Goal: Use online tool/utility: Utilize a website feature to perform a specific function

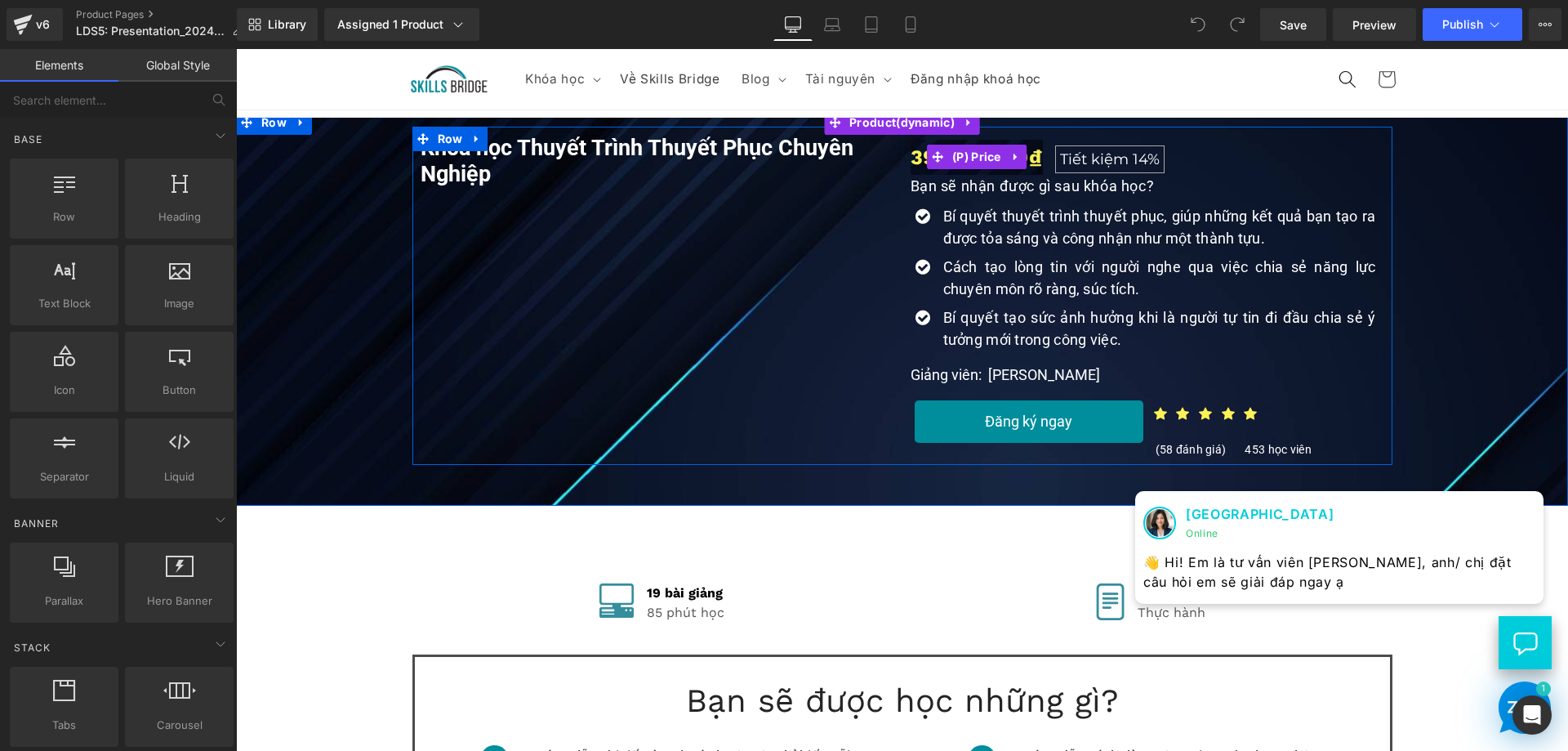
click at [1073, 157] on span "Tiết kiệm" at bounding box center [1094, 159] width 69 height 18
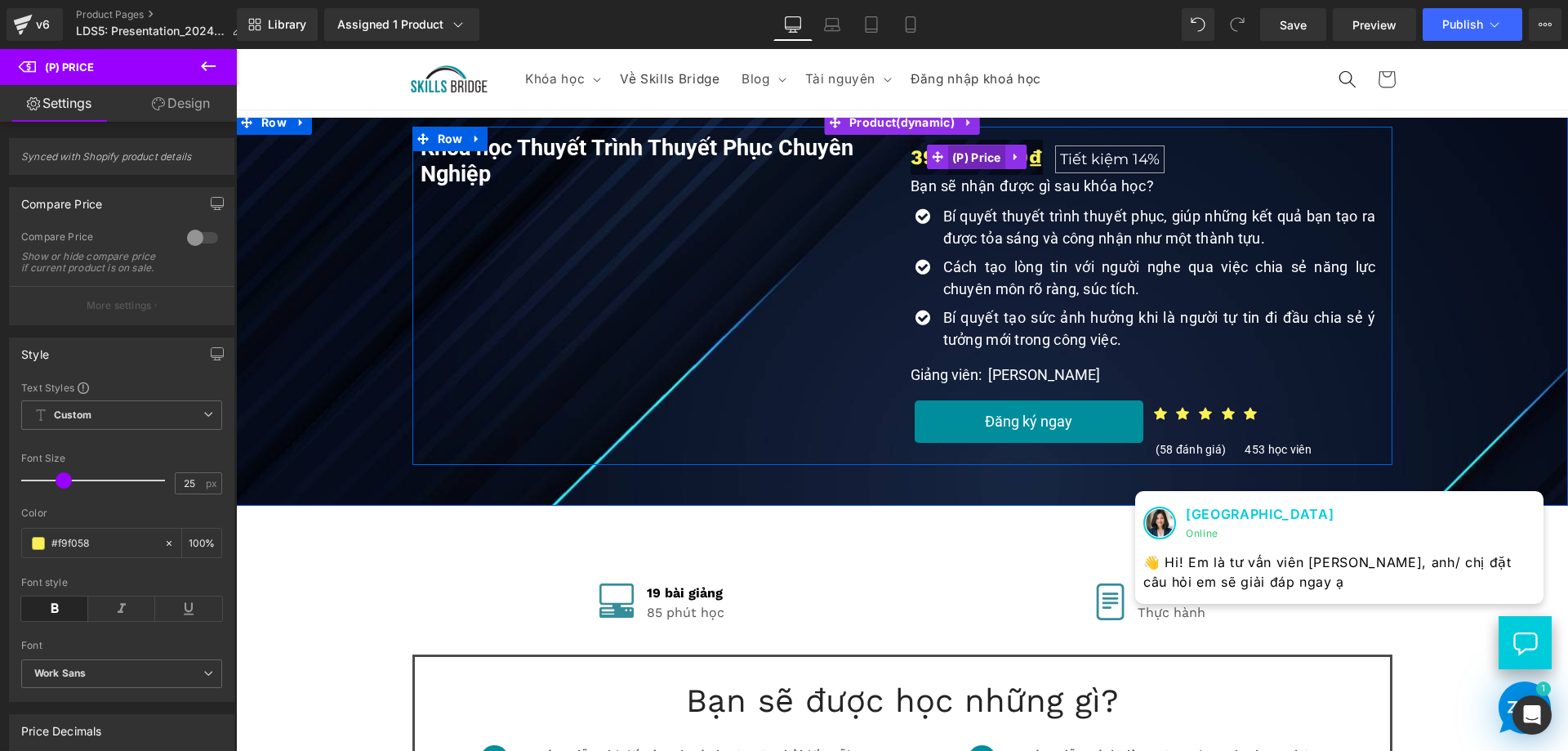
click at [962, 153] on span "(P) Price" at bounding box center [977, 158] width 57 height 24
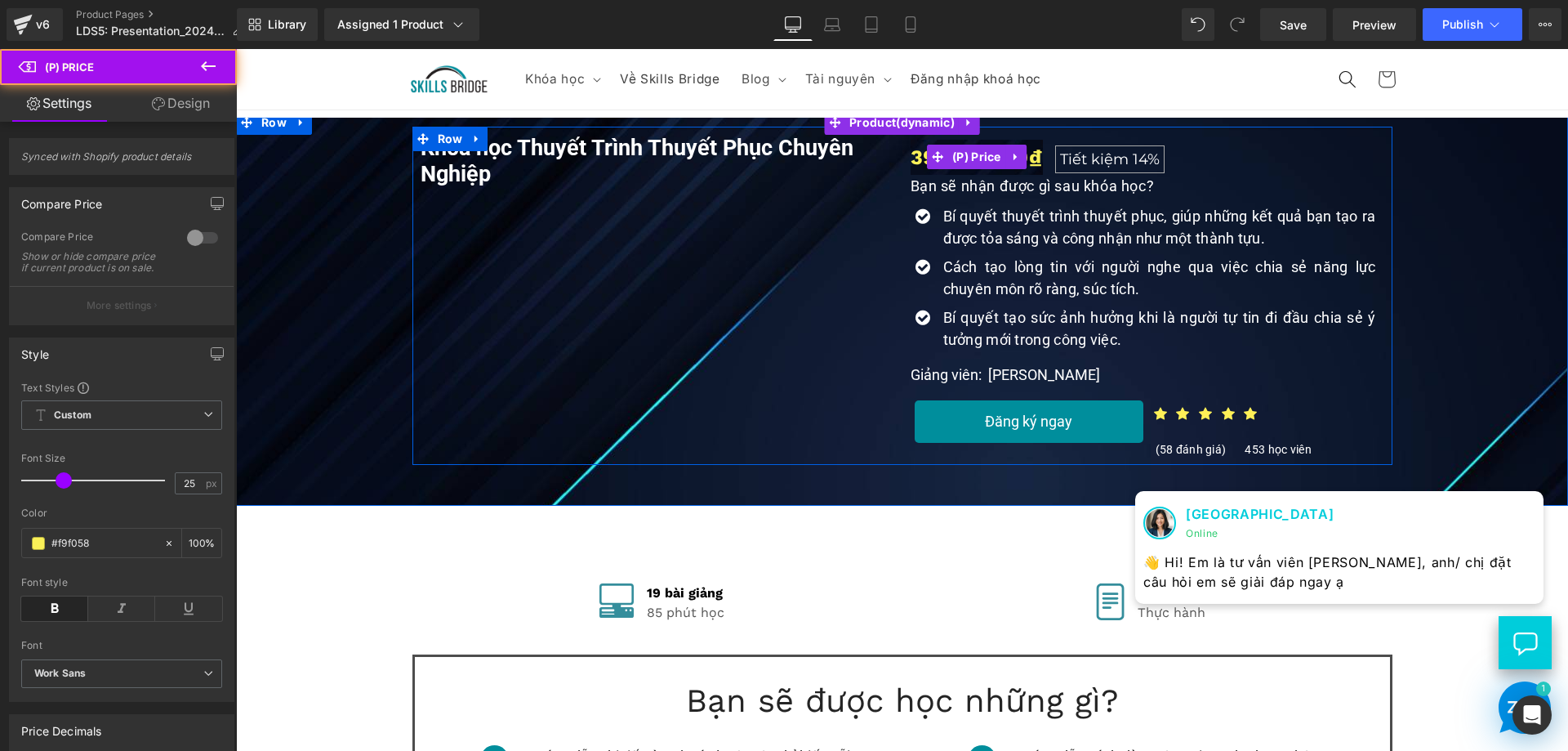
click at [1077, 154] on span "Tiết kiệm" at bounding box center [1094, 159] width 69 height 18
click at [1151, 156] on span "14%" at bounding box center [1145, 159] width 27 height 18
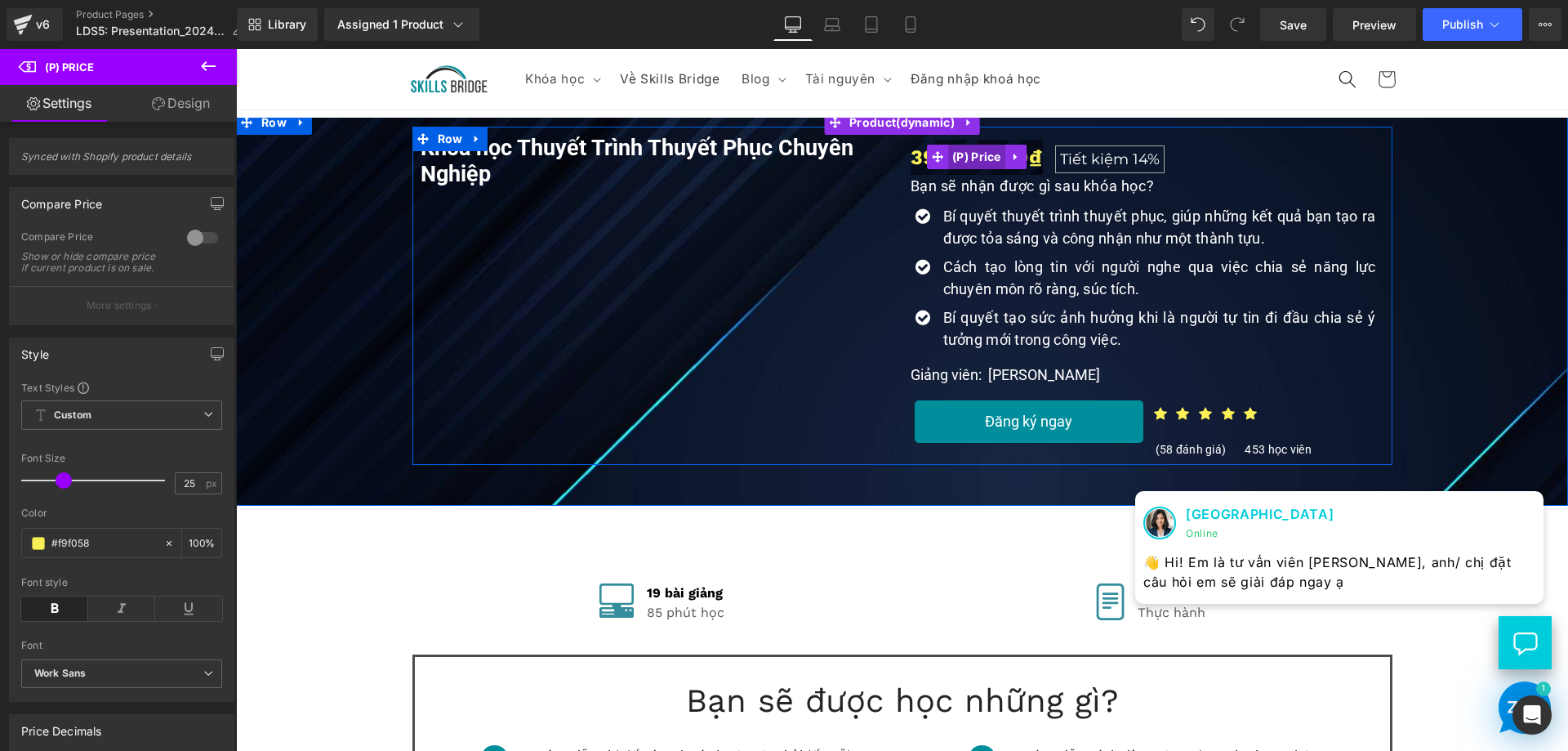
click at [951, 151] on span "(P) Price" at bounding box center [977, 157] width 57 height 24
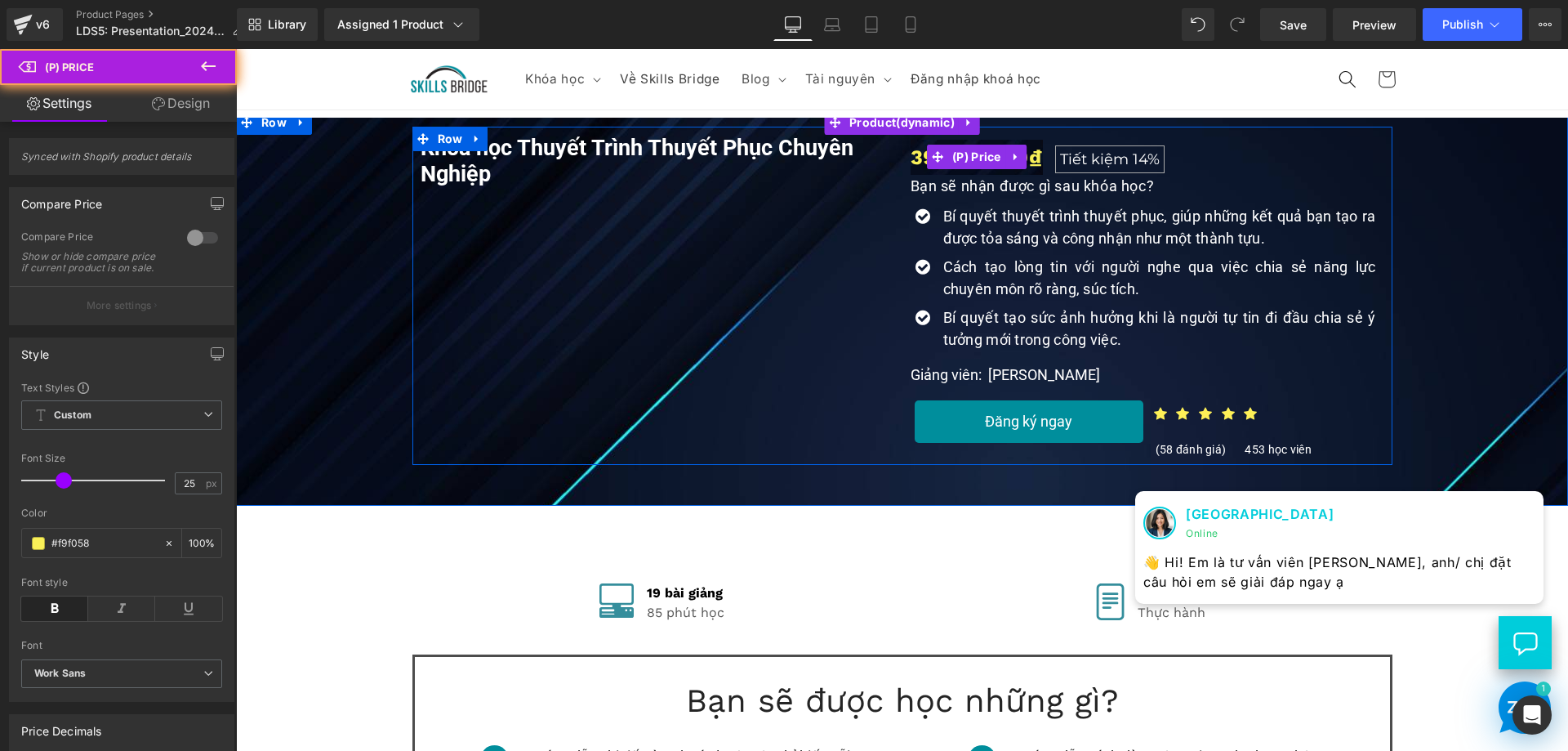
click at [1063, 151] on span "Tiết kiệm" at bounding box center [1094, 159] width 69 height 18
click at [1075, 158] on span "Tiết kiệm" at bounding box center [1094, 159] width 69 height 18
click at [1212, 176] on div "Bạn sẽ nhận được gì sau khóa học? Text Block" at bounding box center [1147, 185] width 474 height 22
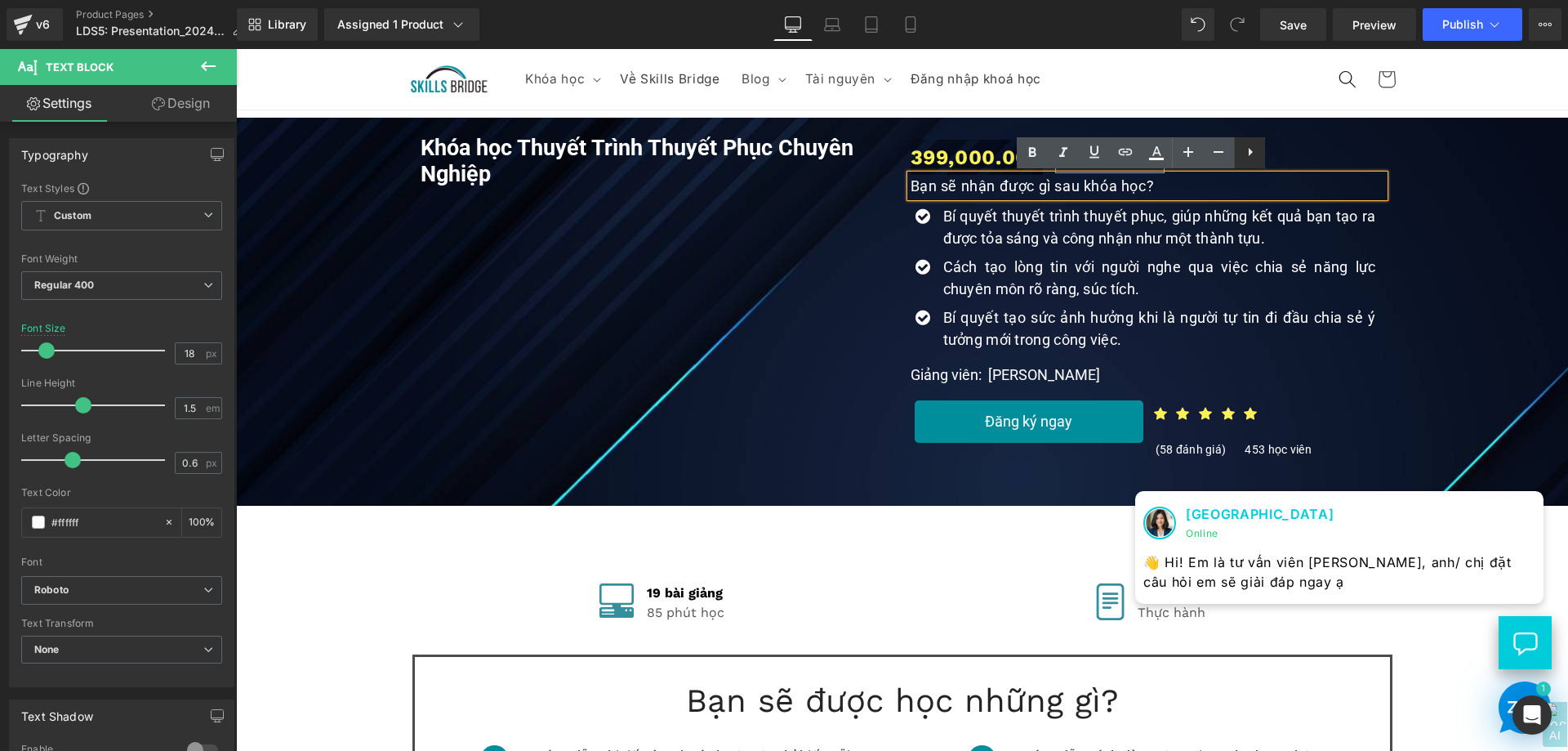
click at [1251, 159] on icon at bounding box center [1250, 151] width 20 height 20
click at [892, 135] on div "Khóa học Thuyết Trình Thuyết Phục Chuyên Nghiệp (P) Title Youtube" at bounding box center [657, 299] width 490 height 330
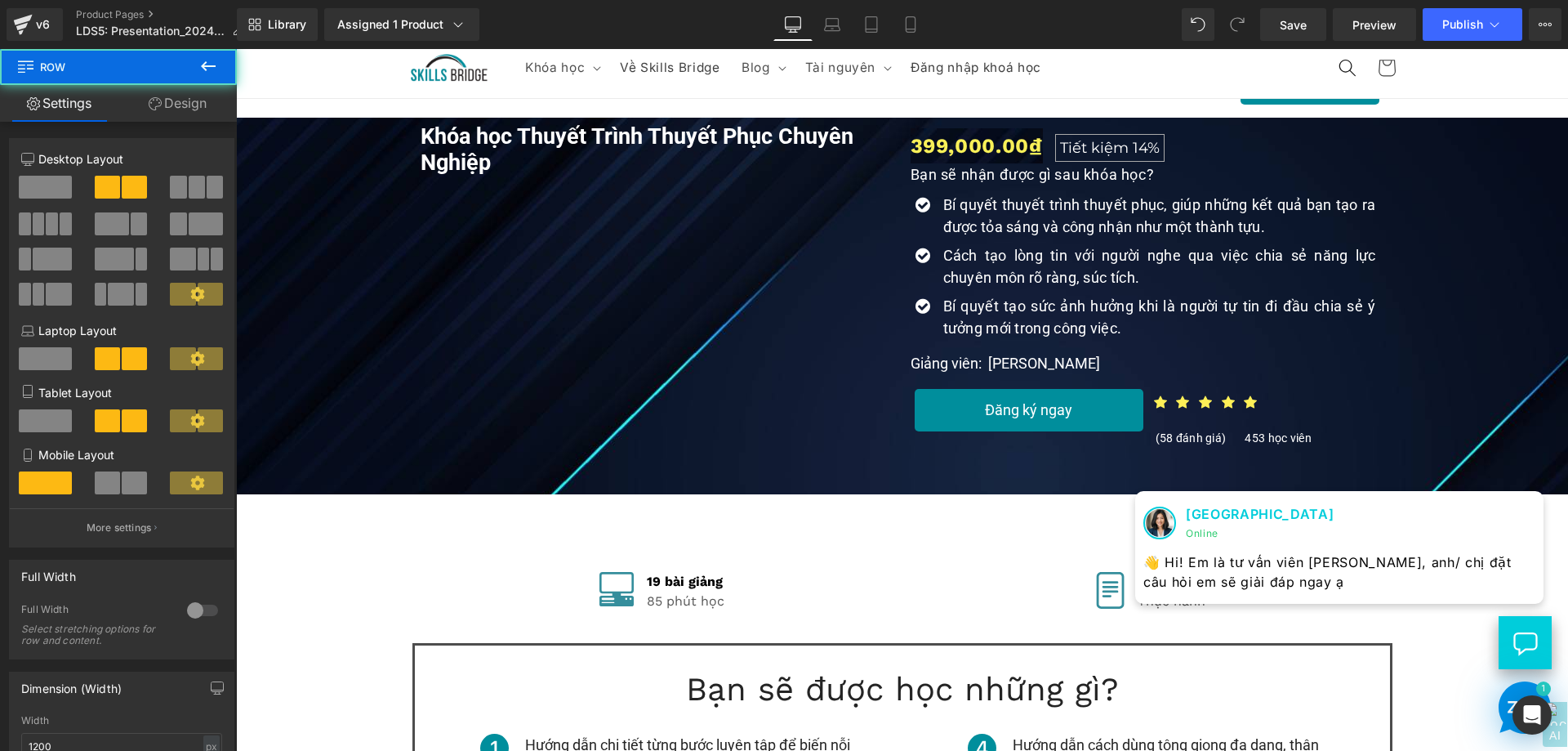
scroll to position [12, 0]
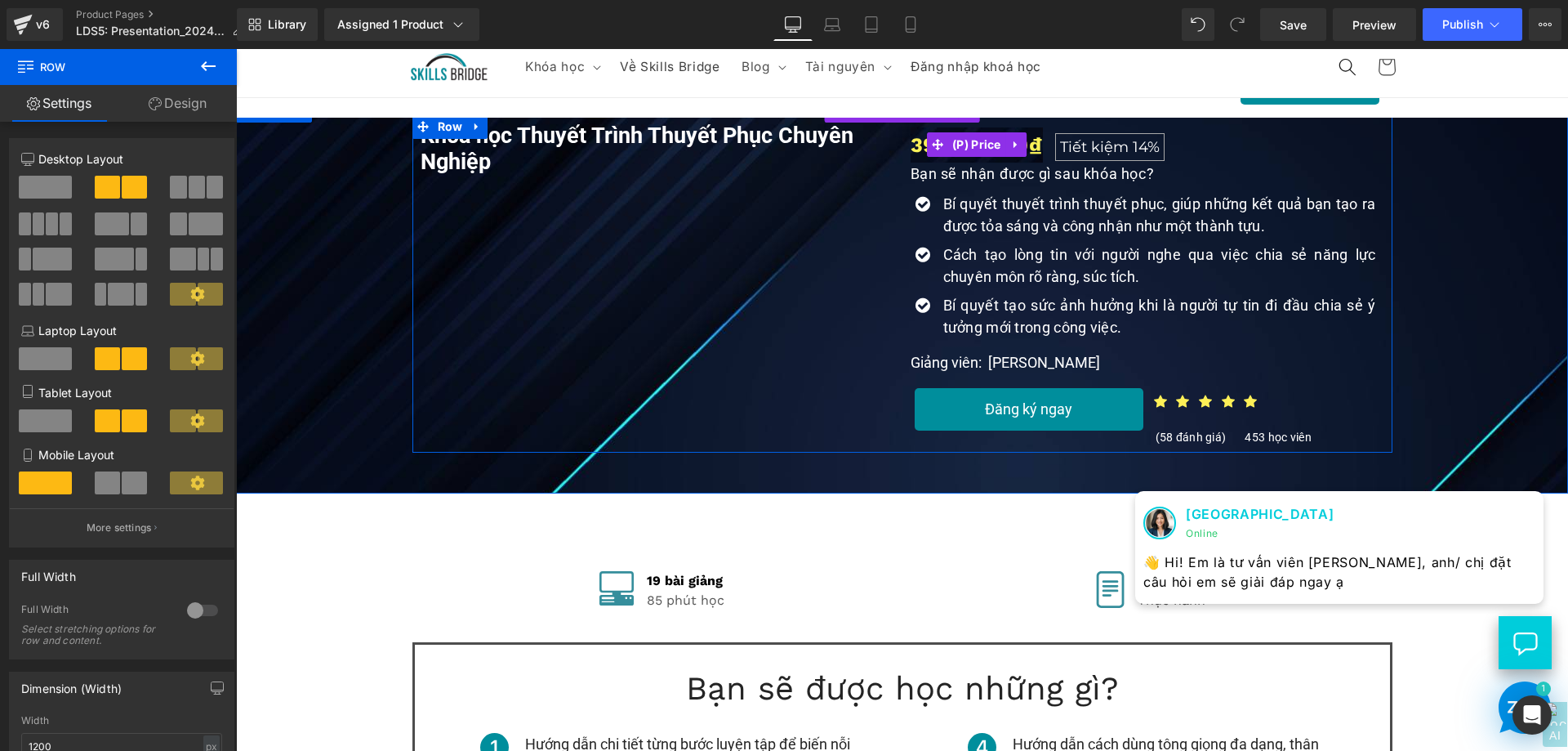
click at [1055, 149] on span "Tiết kiệm 14%" at bounding box center [1110, 147] width 110 height 28
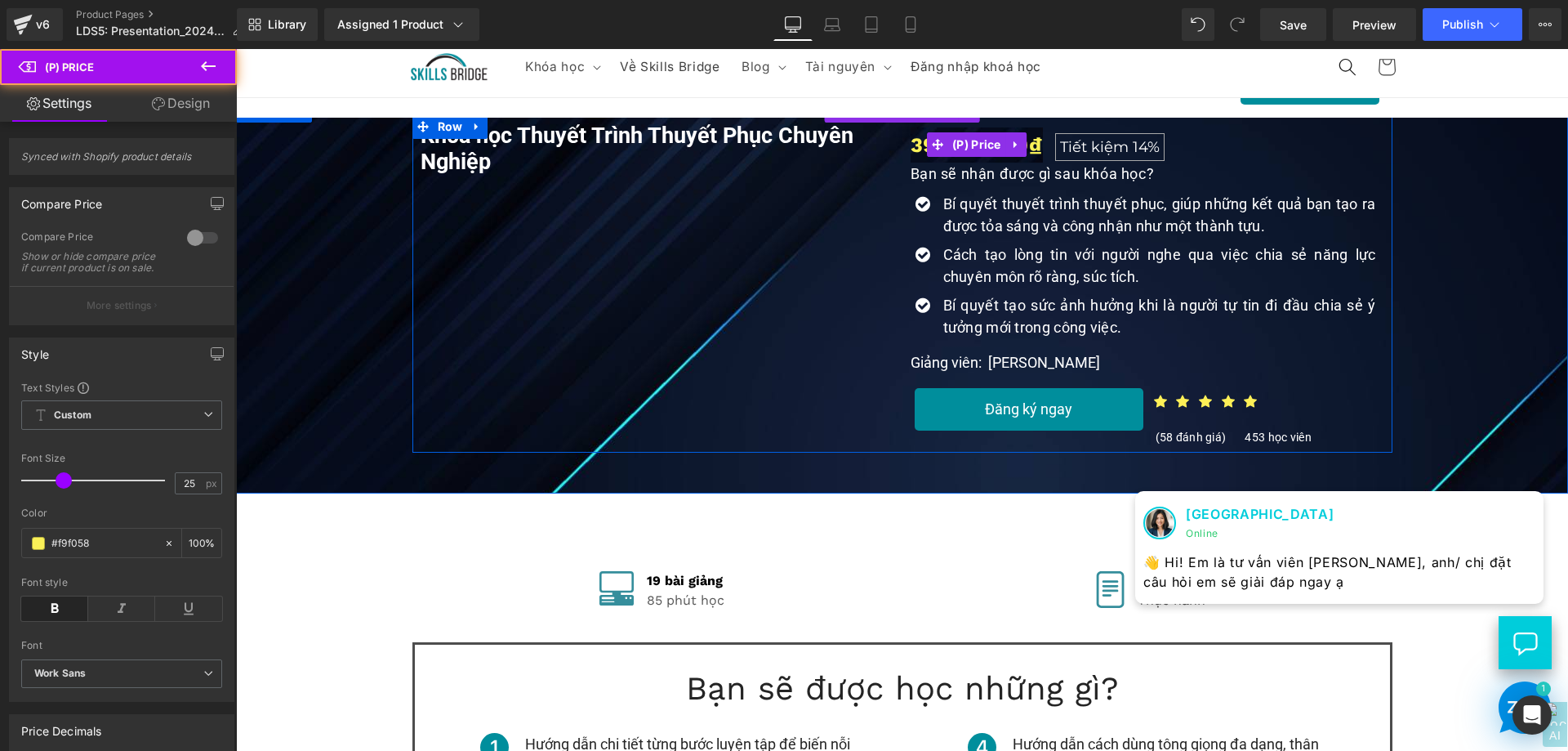
click at [1151, 147] on span "14%" at bounding box center [1145, 147] width 27 height 18
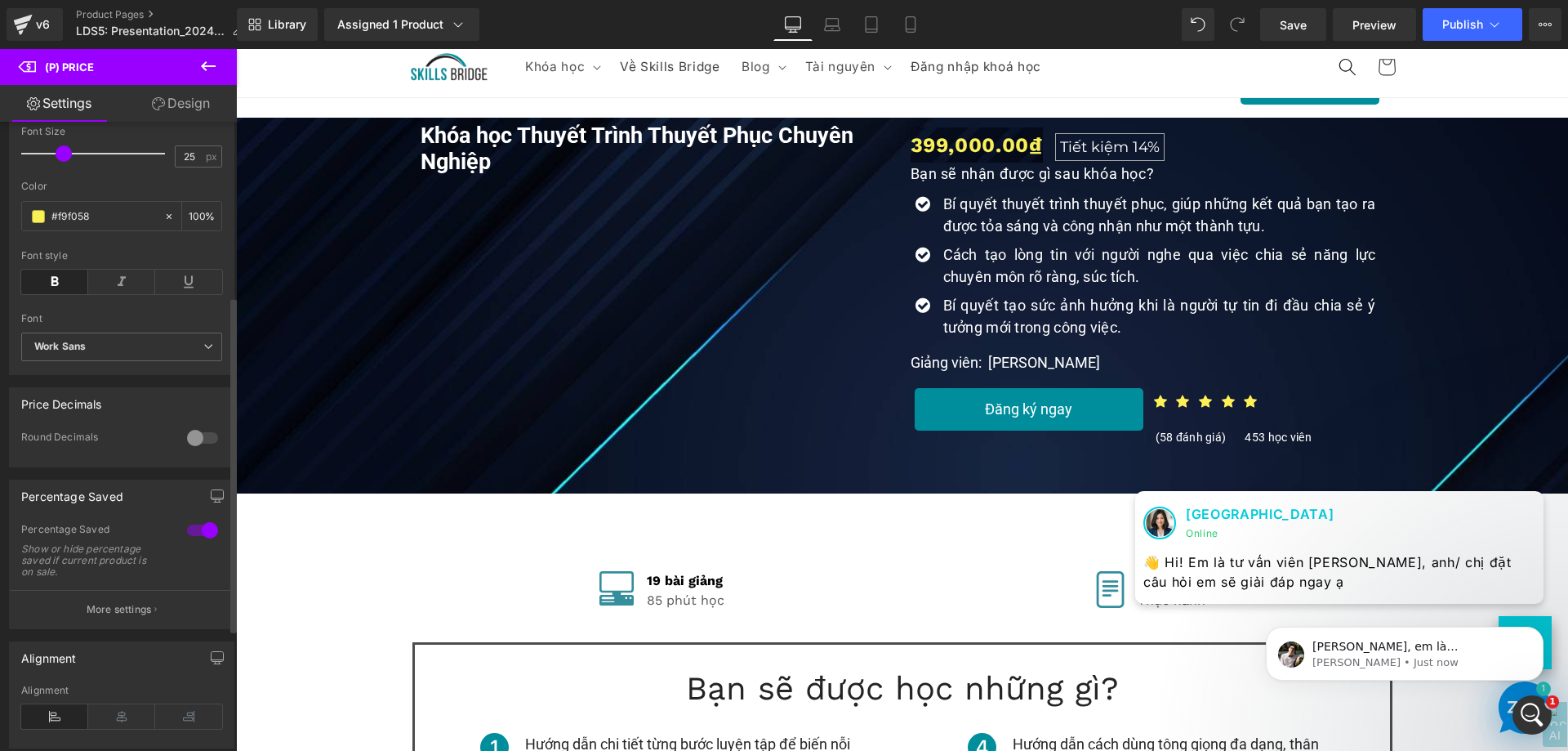
scroll to position [0, 0]
click at [143, 615] on p "More settings" at bounding box center [119, 609] width 65 height 15
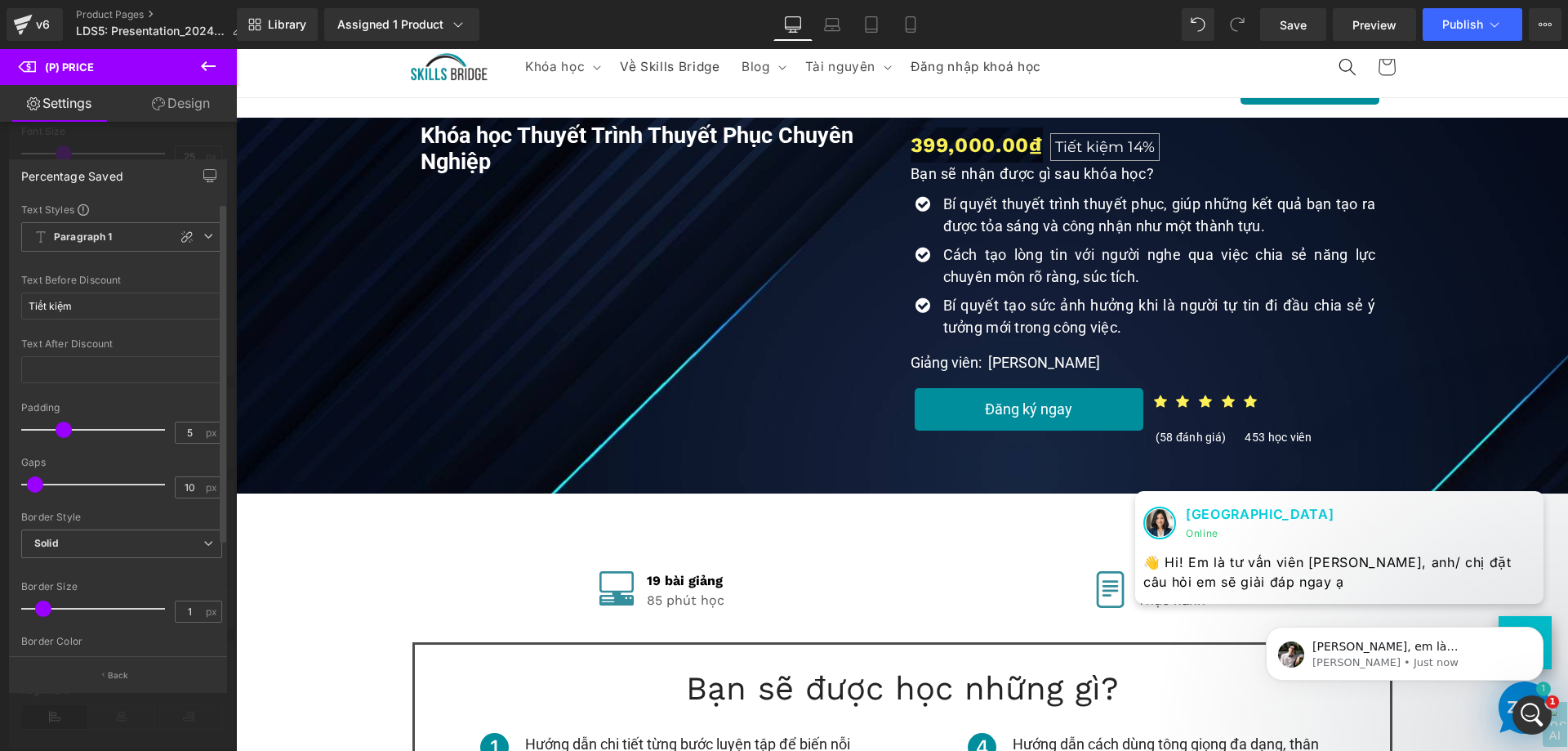
click at [40, 482] on span at bounding box center [35, 484] width 17 height 17
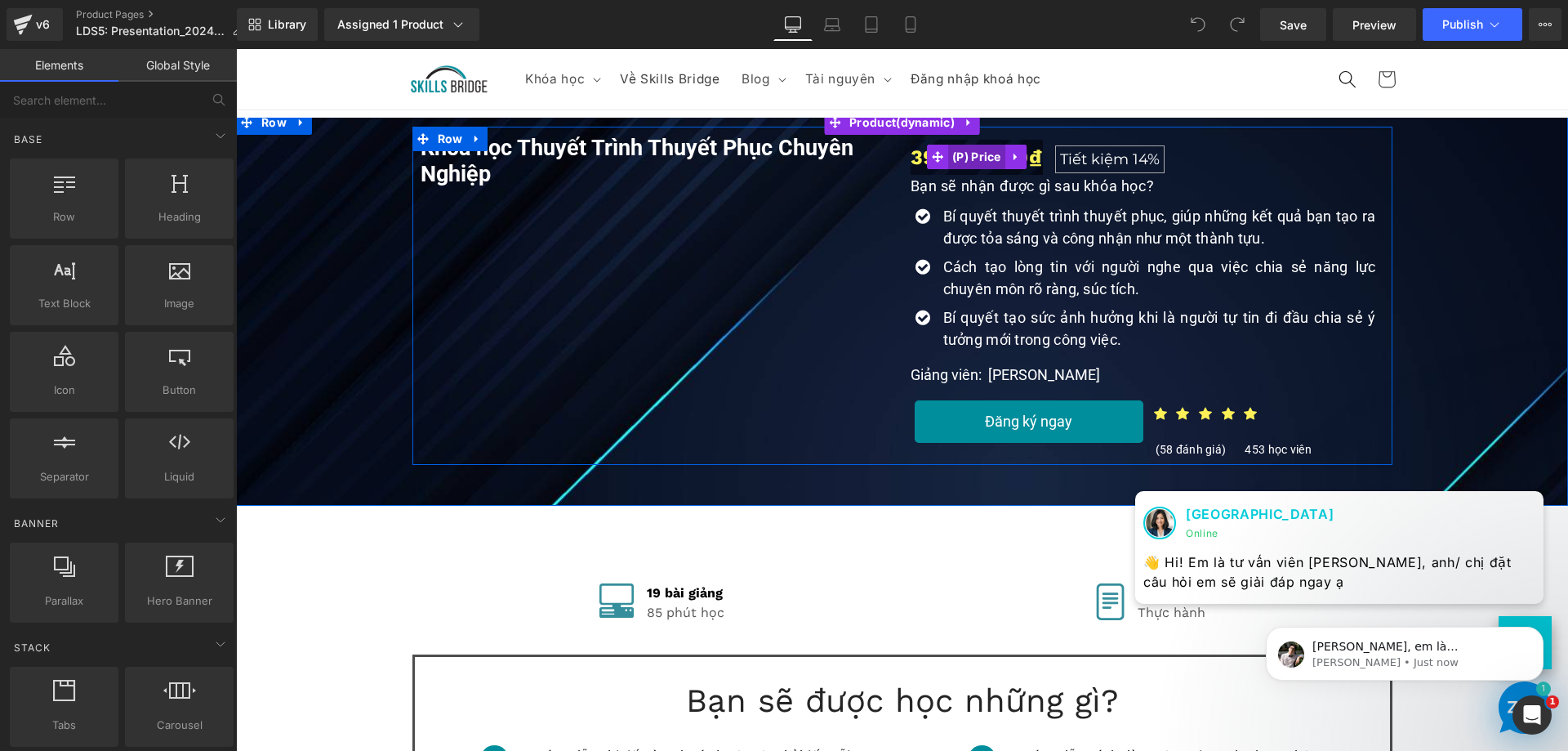
click at [951, 155] on span "(P) Price" at bounding box center [977, 157] width 57 height 24
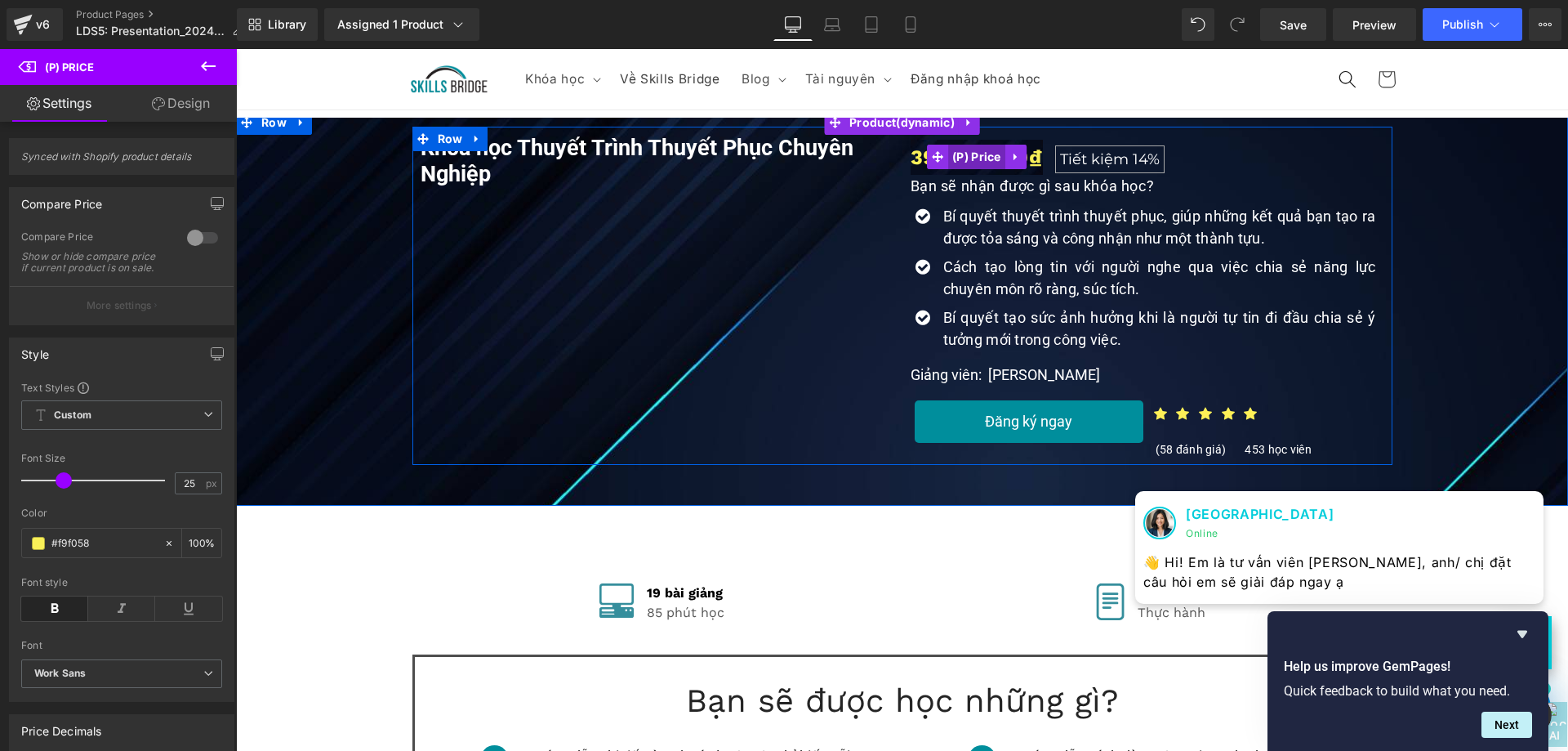
click at [948, 156] on span "(P) Price" at bounding box center [977, 157] width 57 height 24
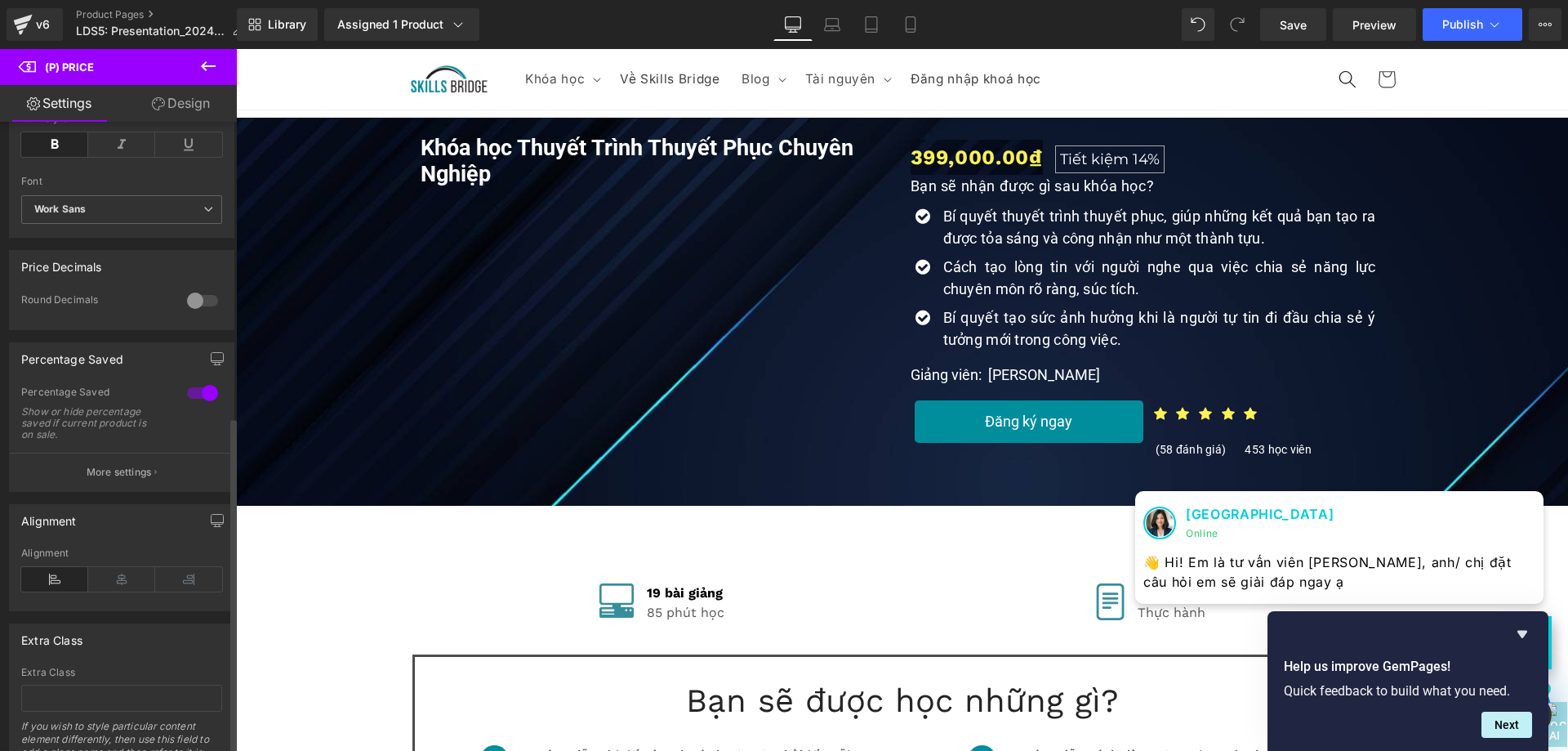
scroll to position [554, 0]
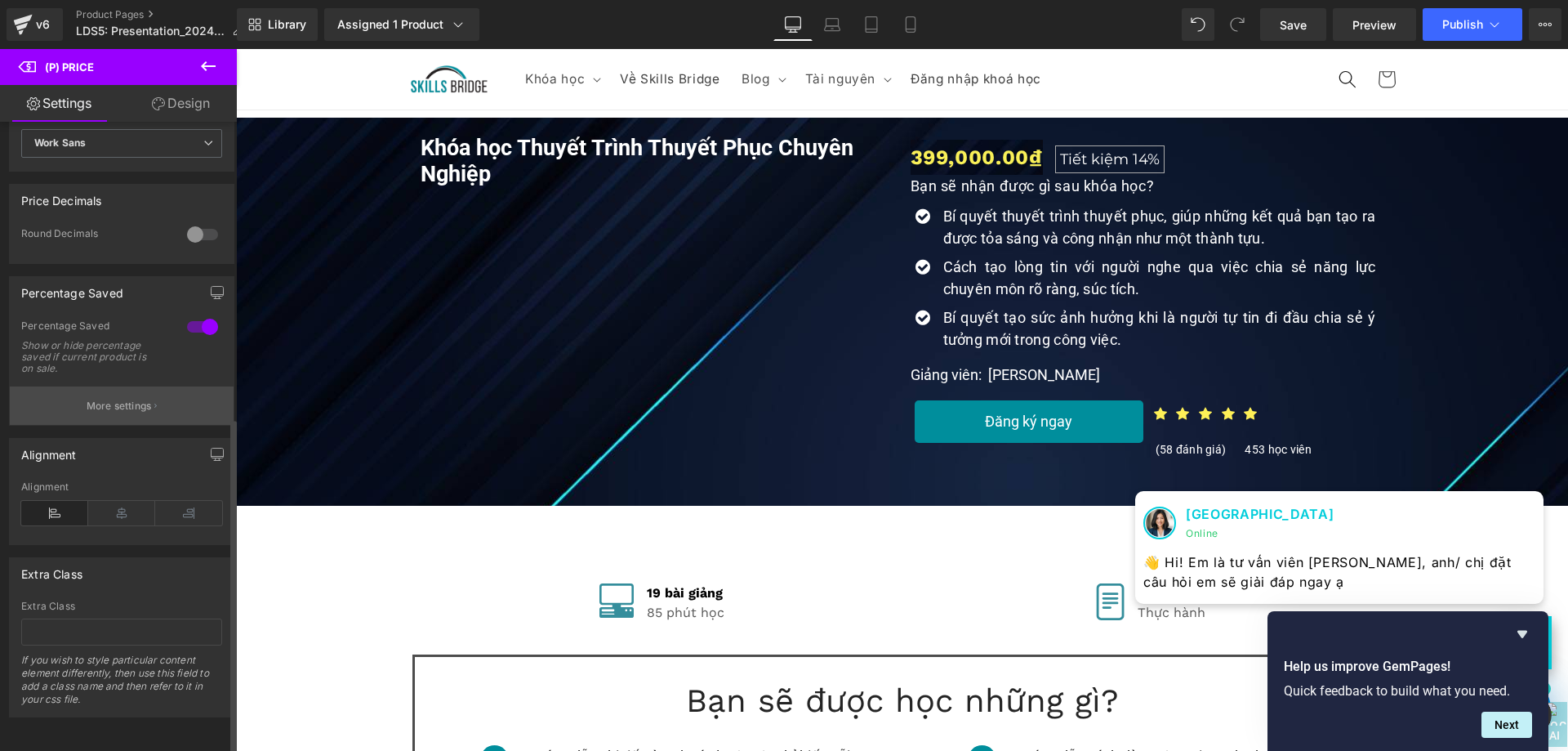
click at [131, 399] on p "More settings" at bounding box center [119, 406] width 65 height 15
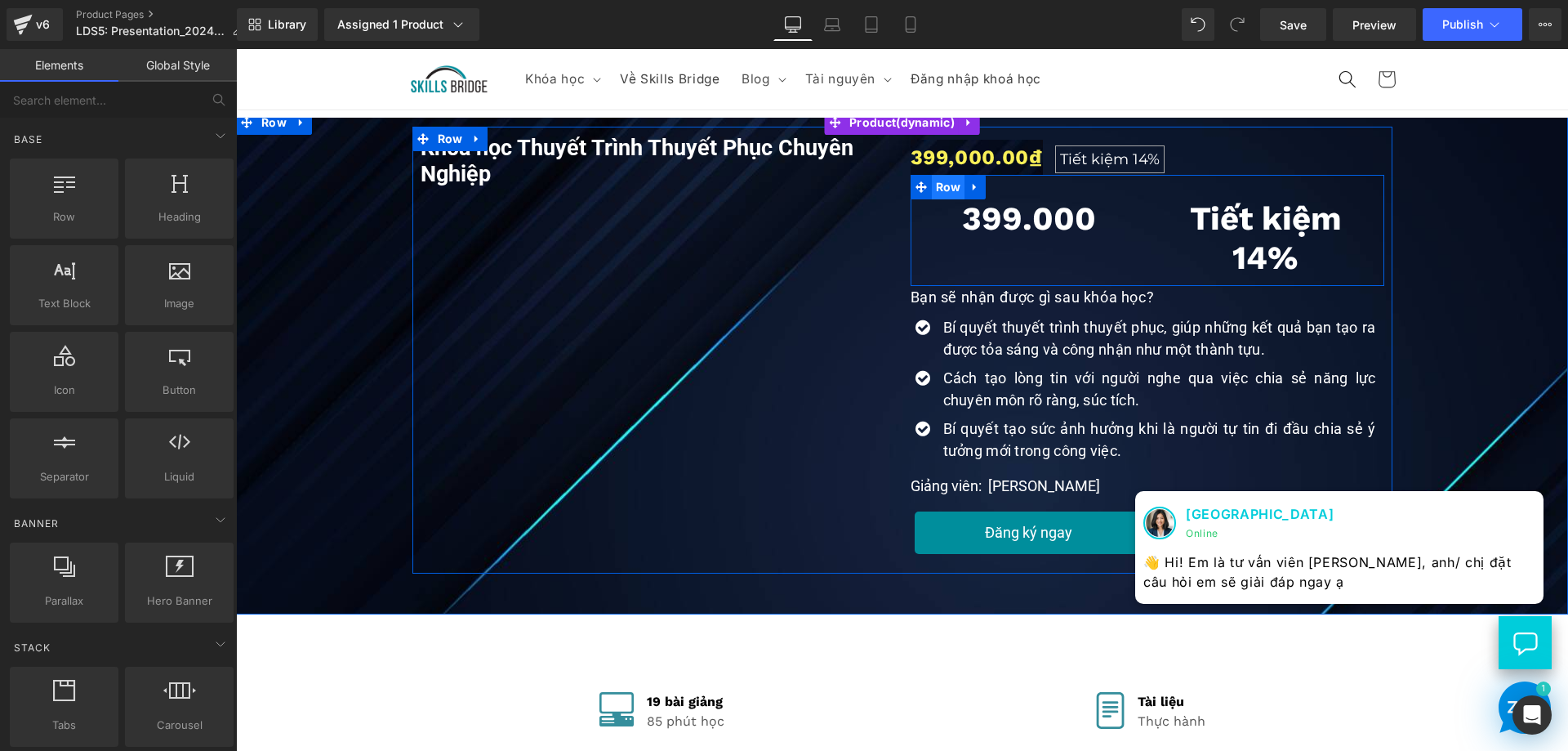
click at [931, 190] on span "Row" at bounding box center [948, 187] width 33 height 24
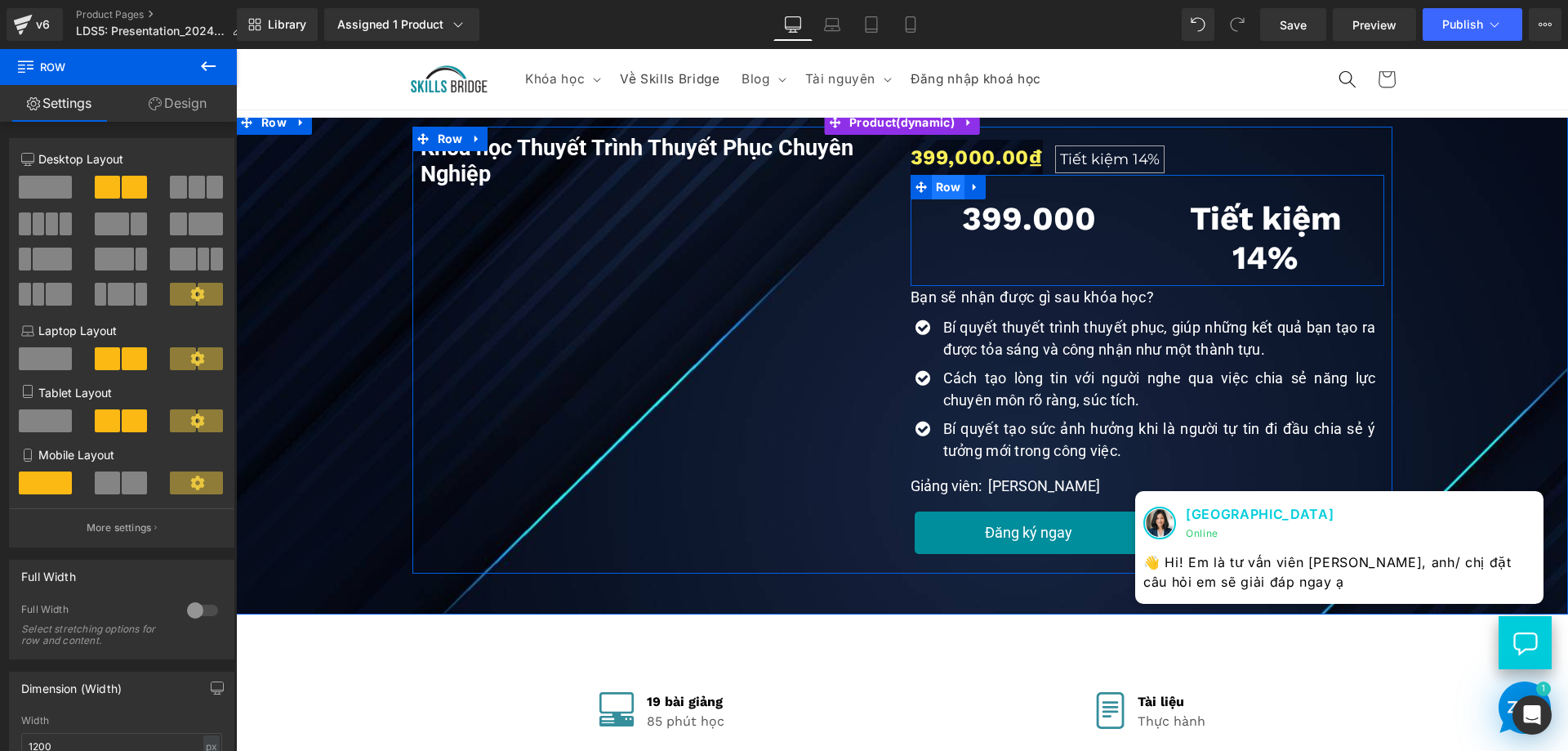
click at [935, 185] on span "Row" at bounding box center [948, 187] width 33 height 24
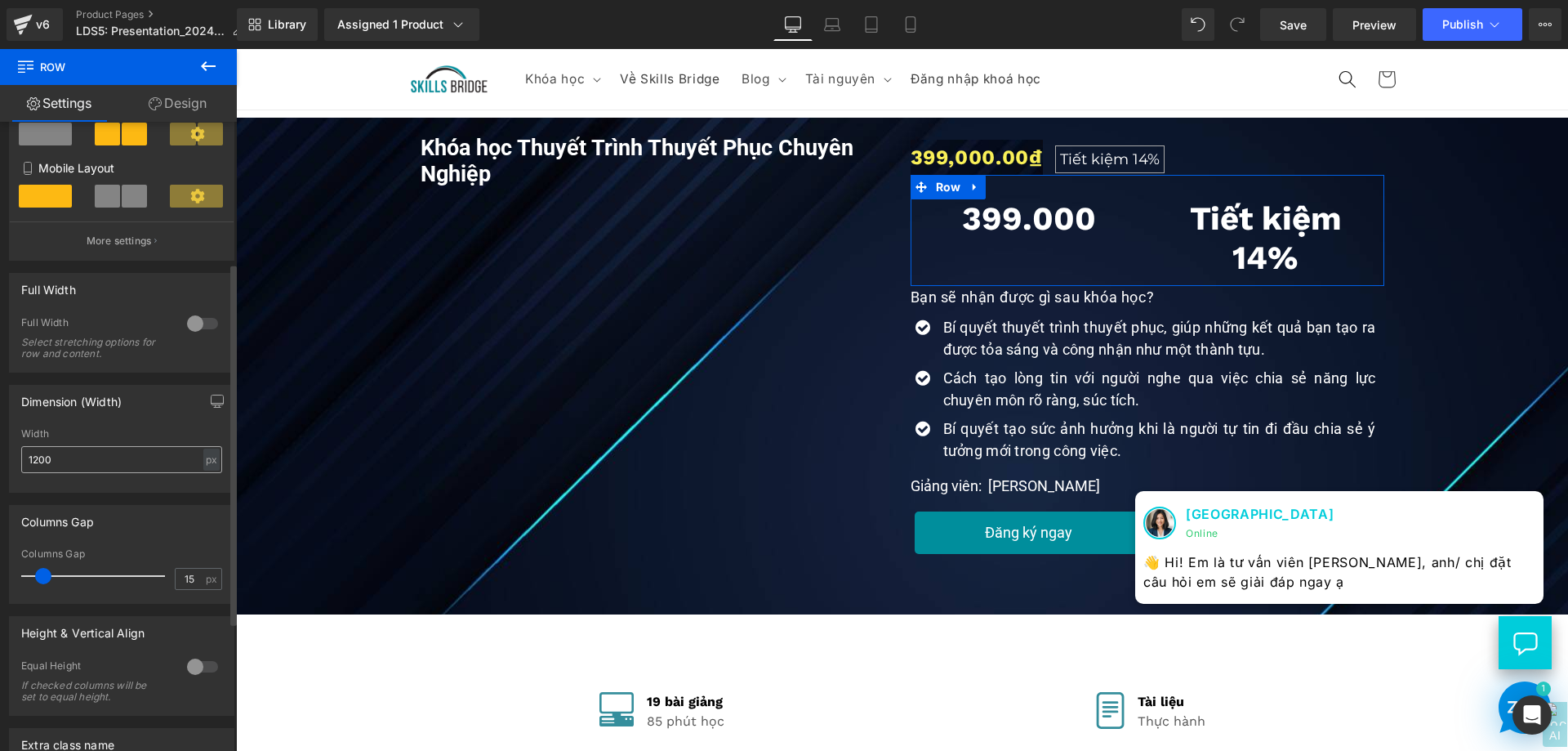
scroll to position [327, 0]
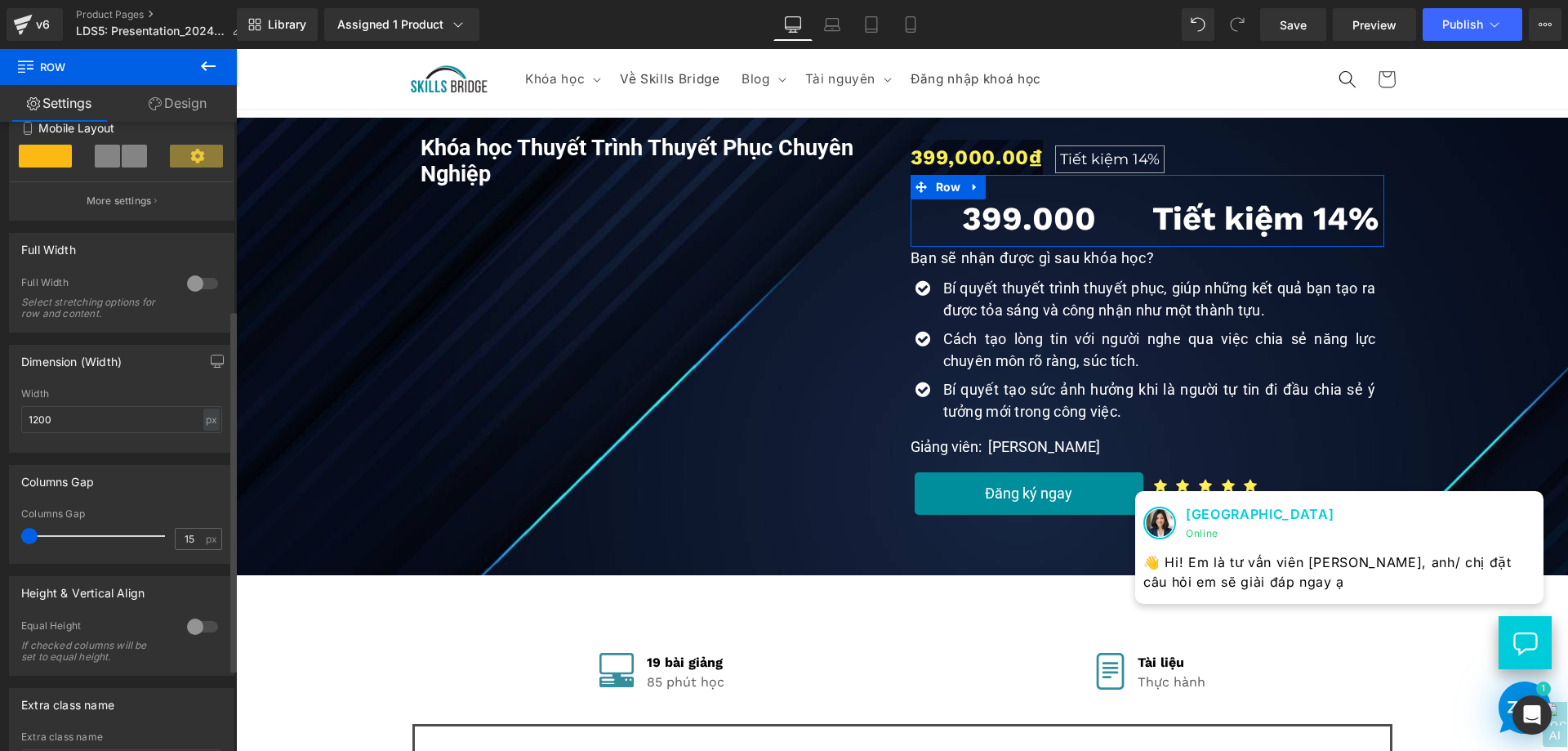
drag, startPoint x: 43, startPoint y: 536, endPoint x: 5, endPoint y: 528, distance: 38.8
click at [5, 528] on div "Columns Gap 15px Columns Gap 15 px" at bounding box center [122, 508] width 244 height 111
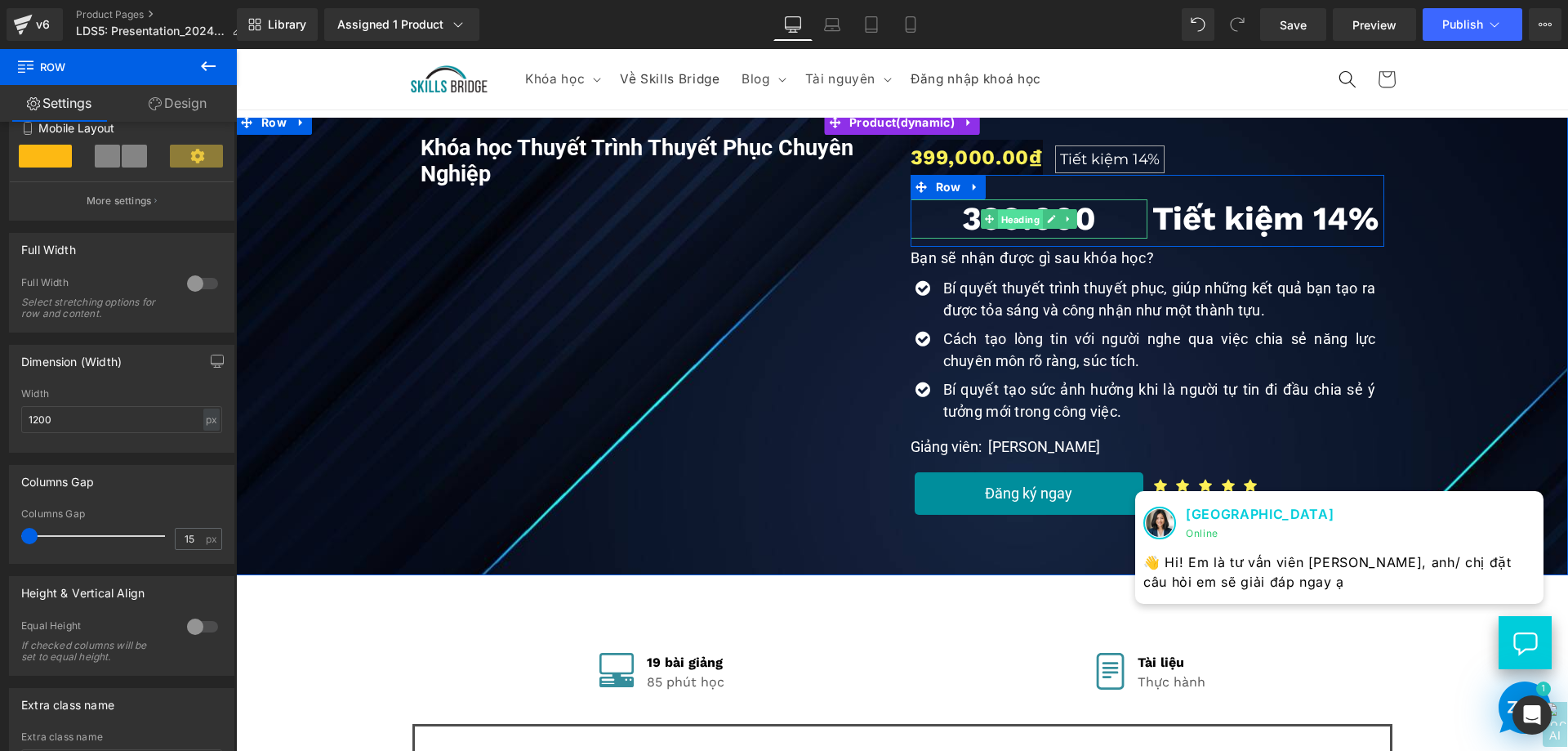
click at [1008, 220] on span "Heading" at bounding box center [1019, 219] width 45 height 20
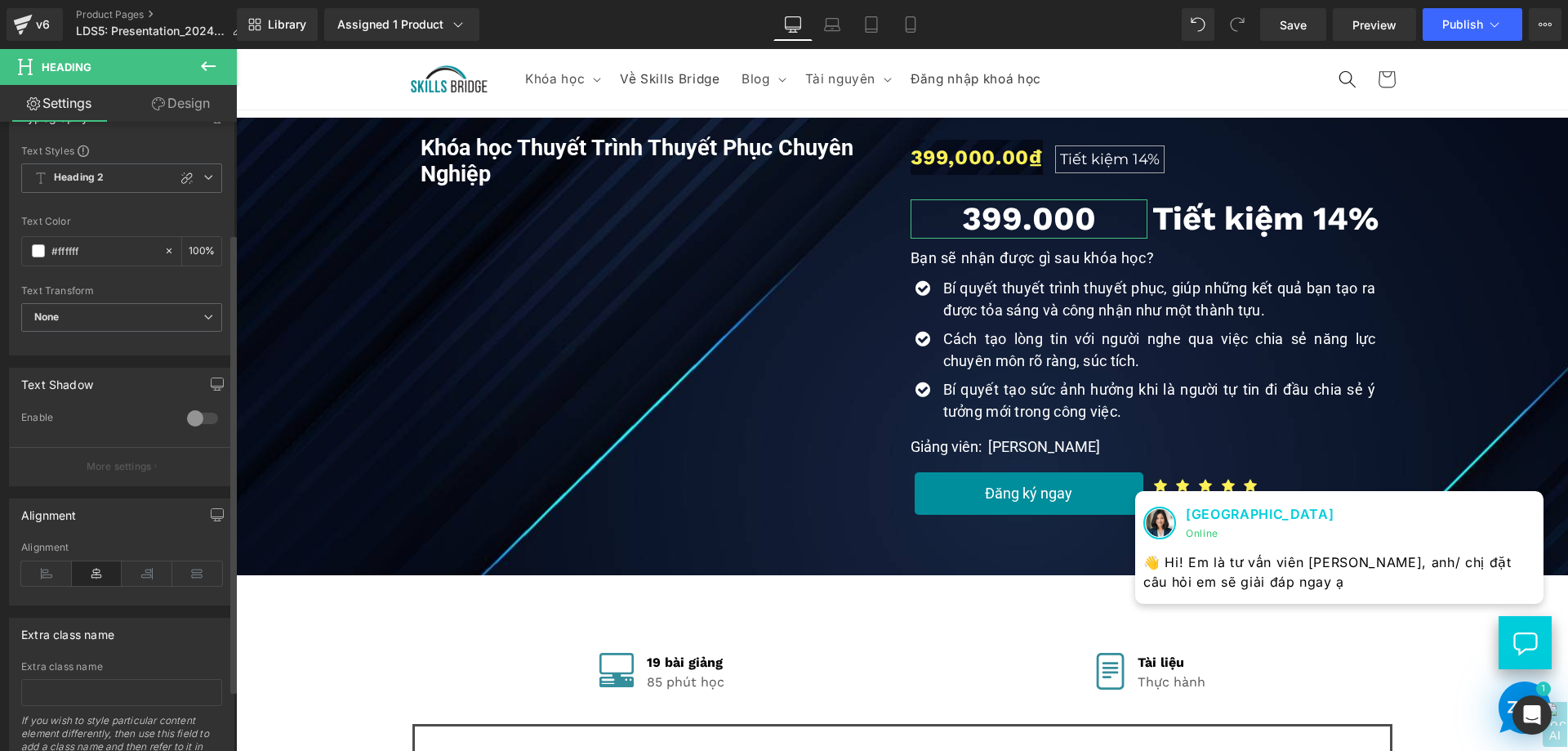
scroll to position [0, 0]
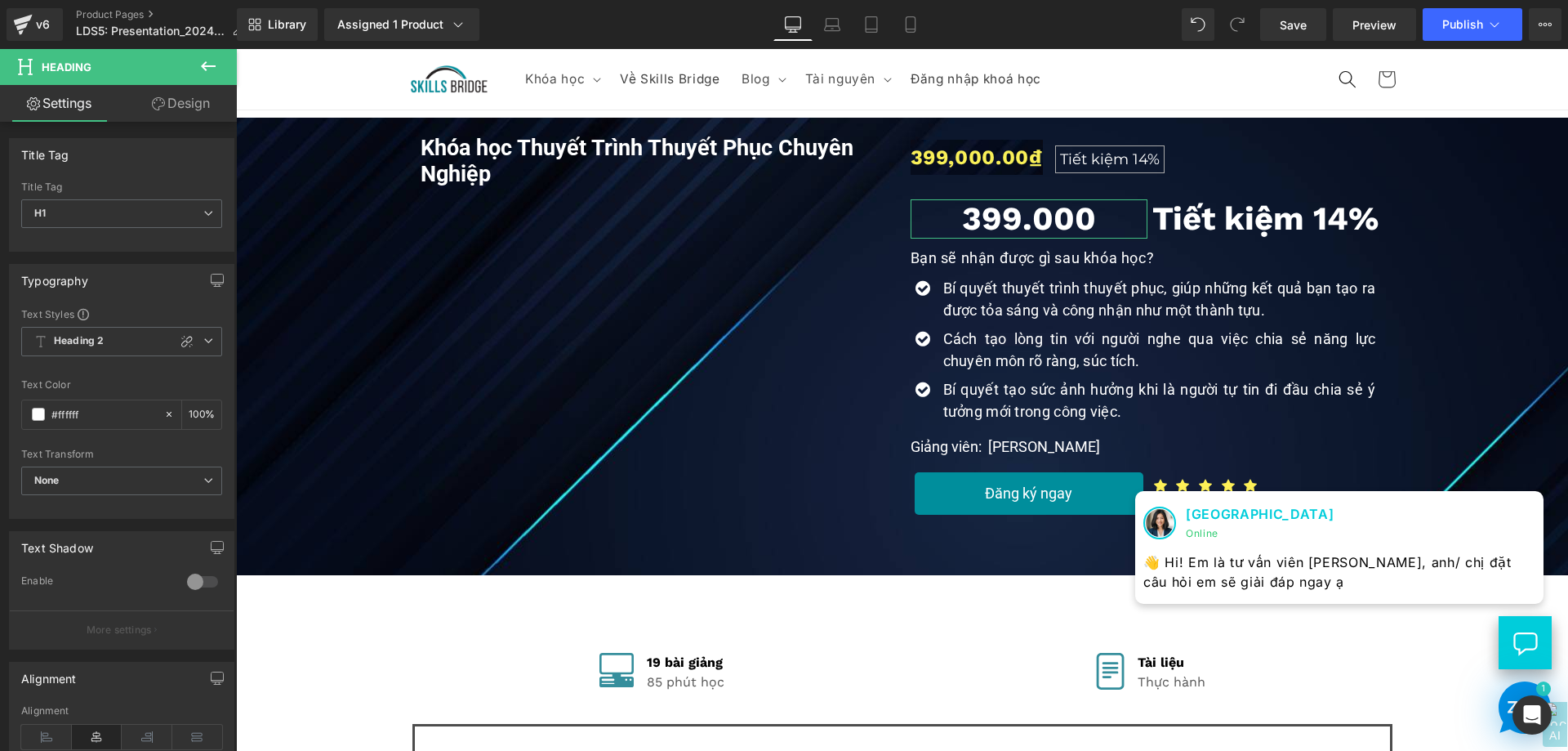
click at [183, 113] on link "Design" at bounding box center [181, 104] width 118 height 37
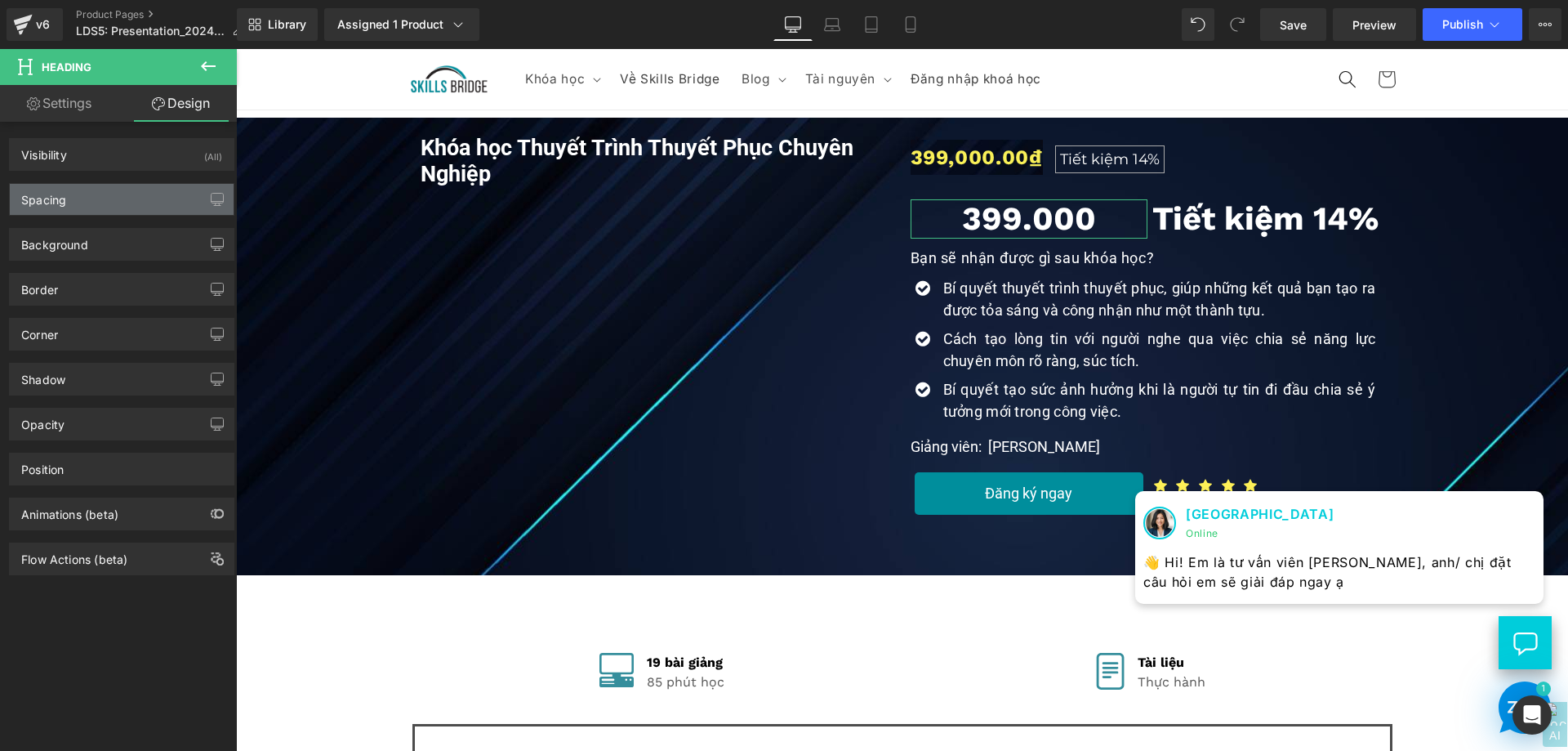
click at [127, 213] on div "Spacing" at bounding box center [121, 199] width 224 height 31
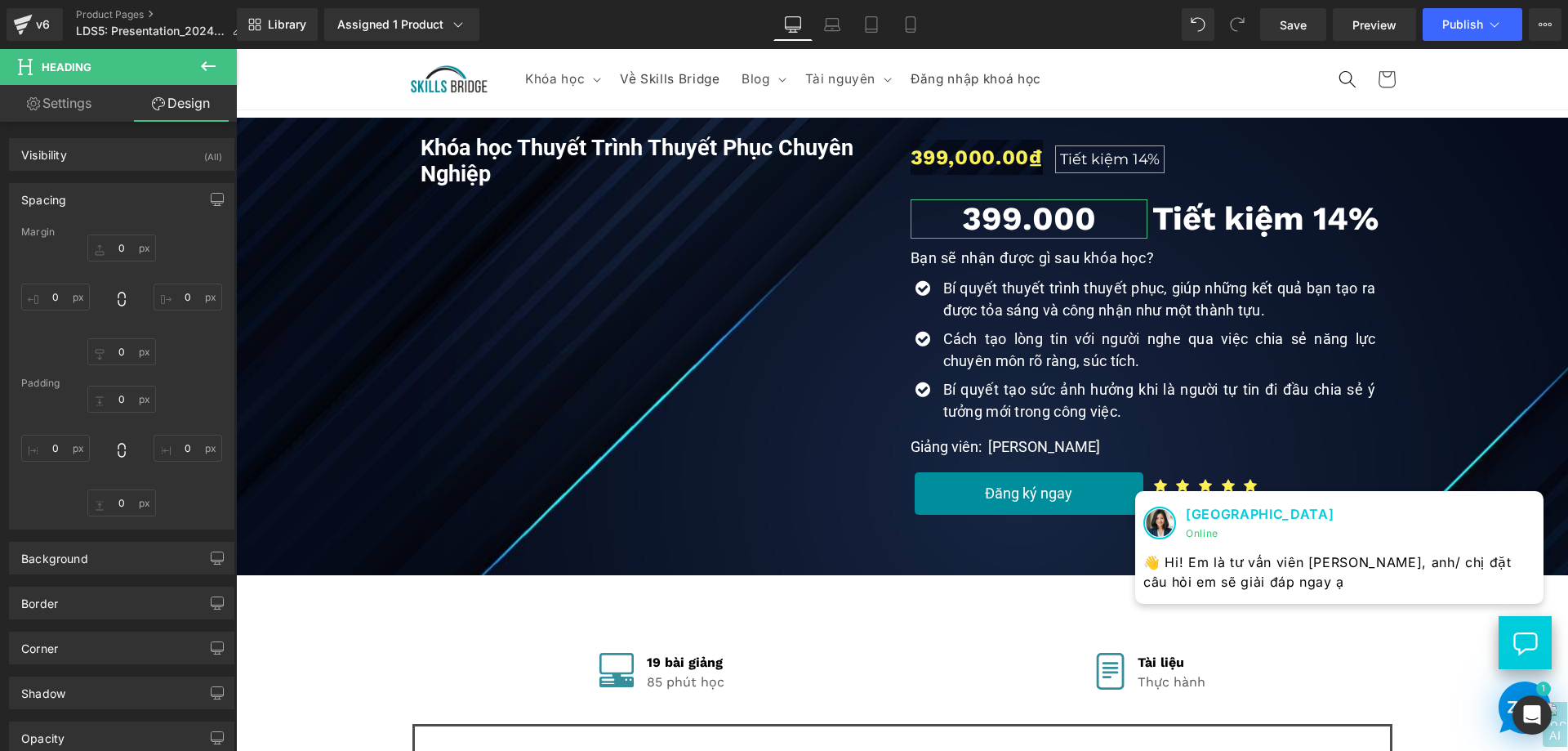
click at [88, 111] on link "Settings" at bounding box center [59, 104] width 118 height 37
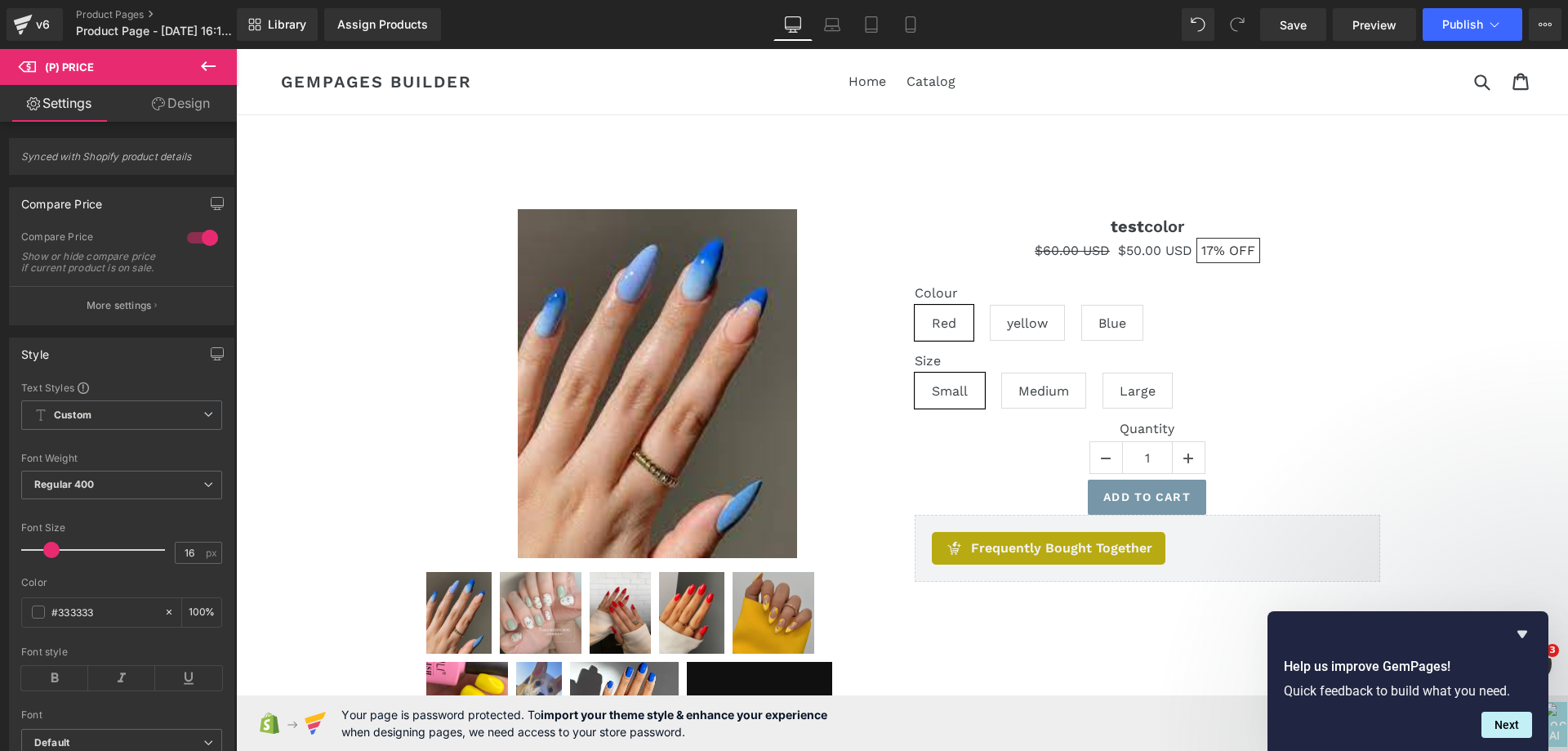
scroll to position [245, 0]
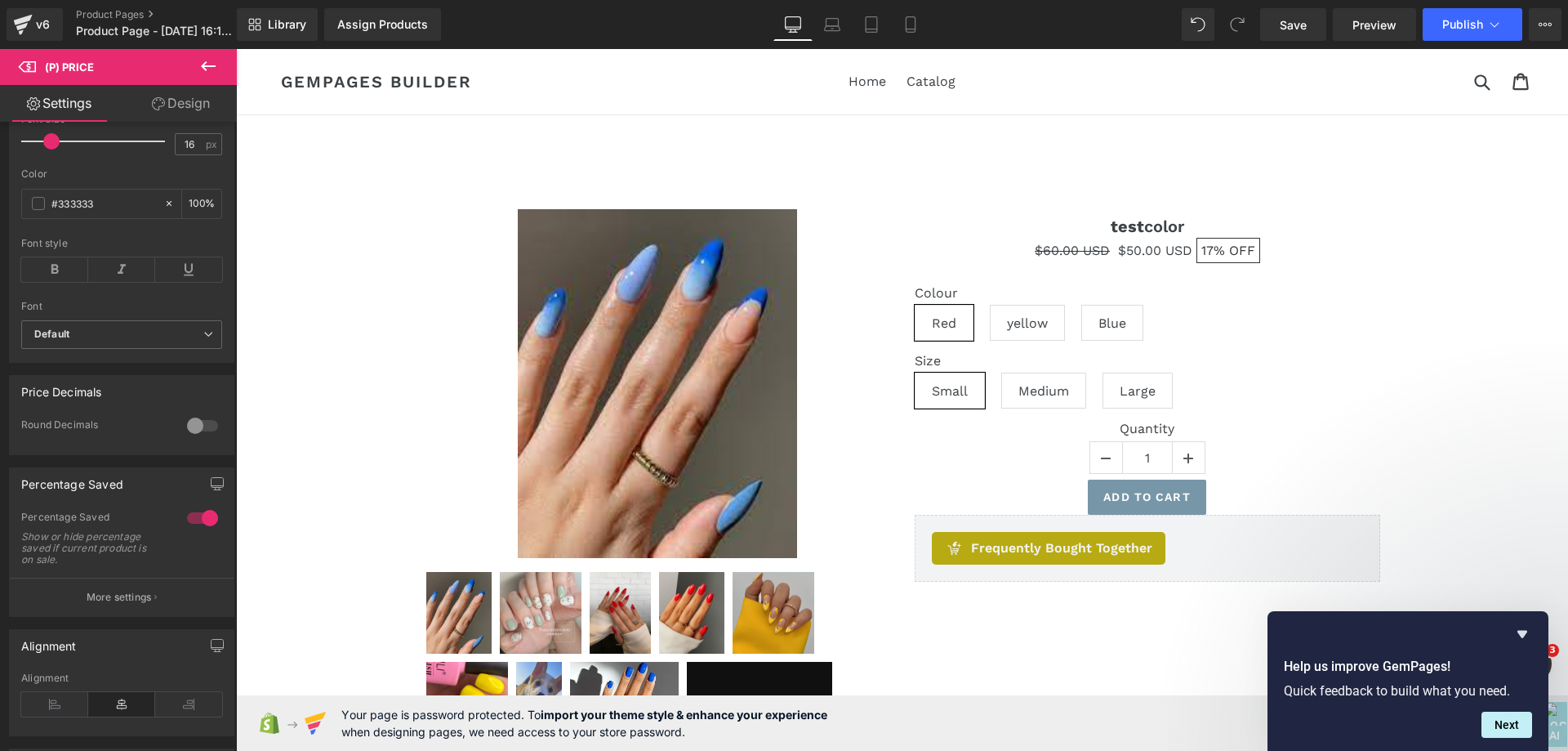
click at [207, 70] on icon at bounding box center [208, 66] width 20 height 20
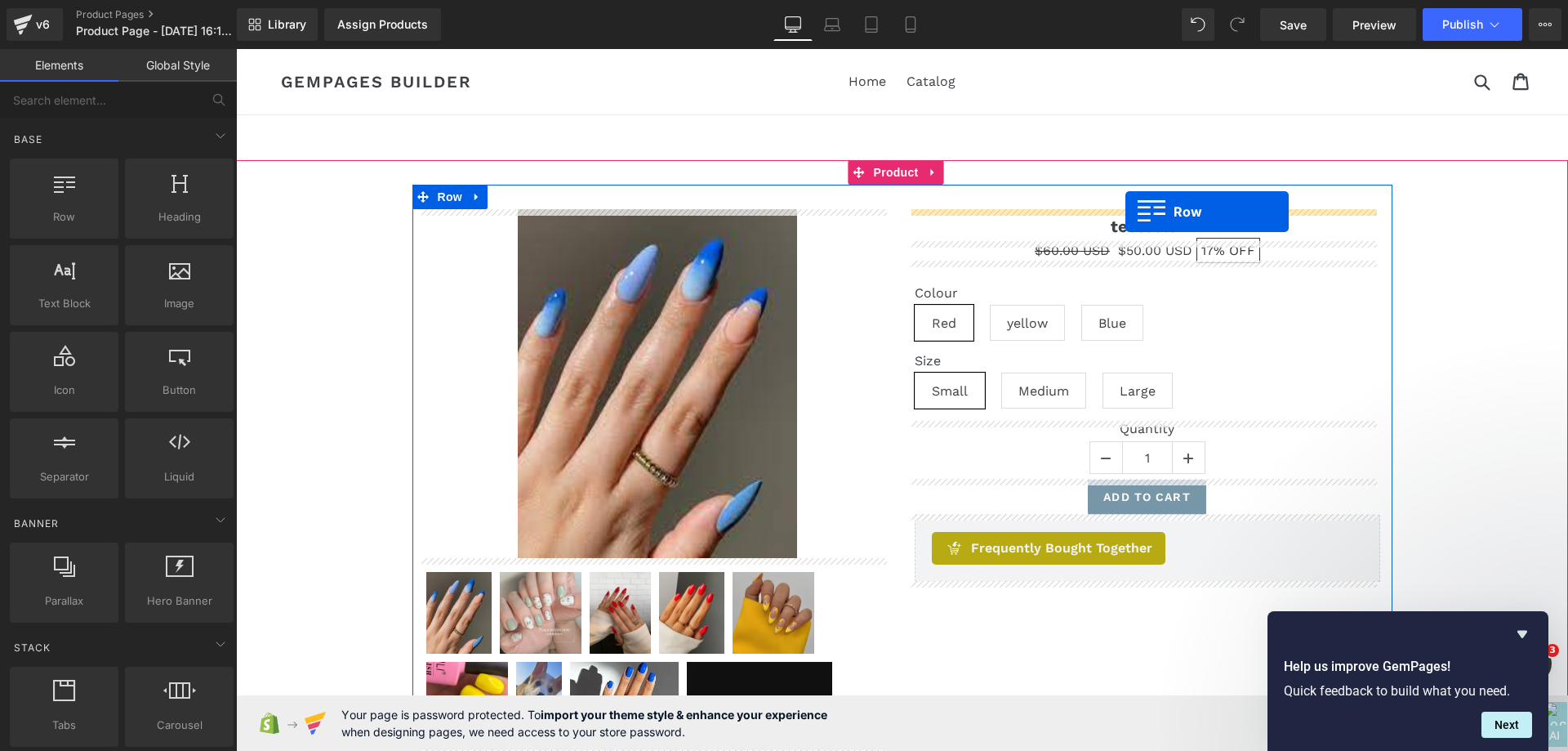
drag, startPoint x: 329, startPoint y: 254, endPoint x: 1125, endPoint y: 211, distance: 797.2
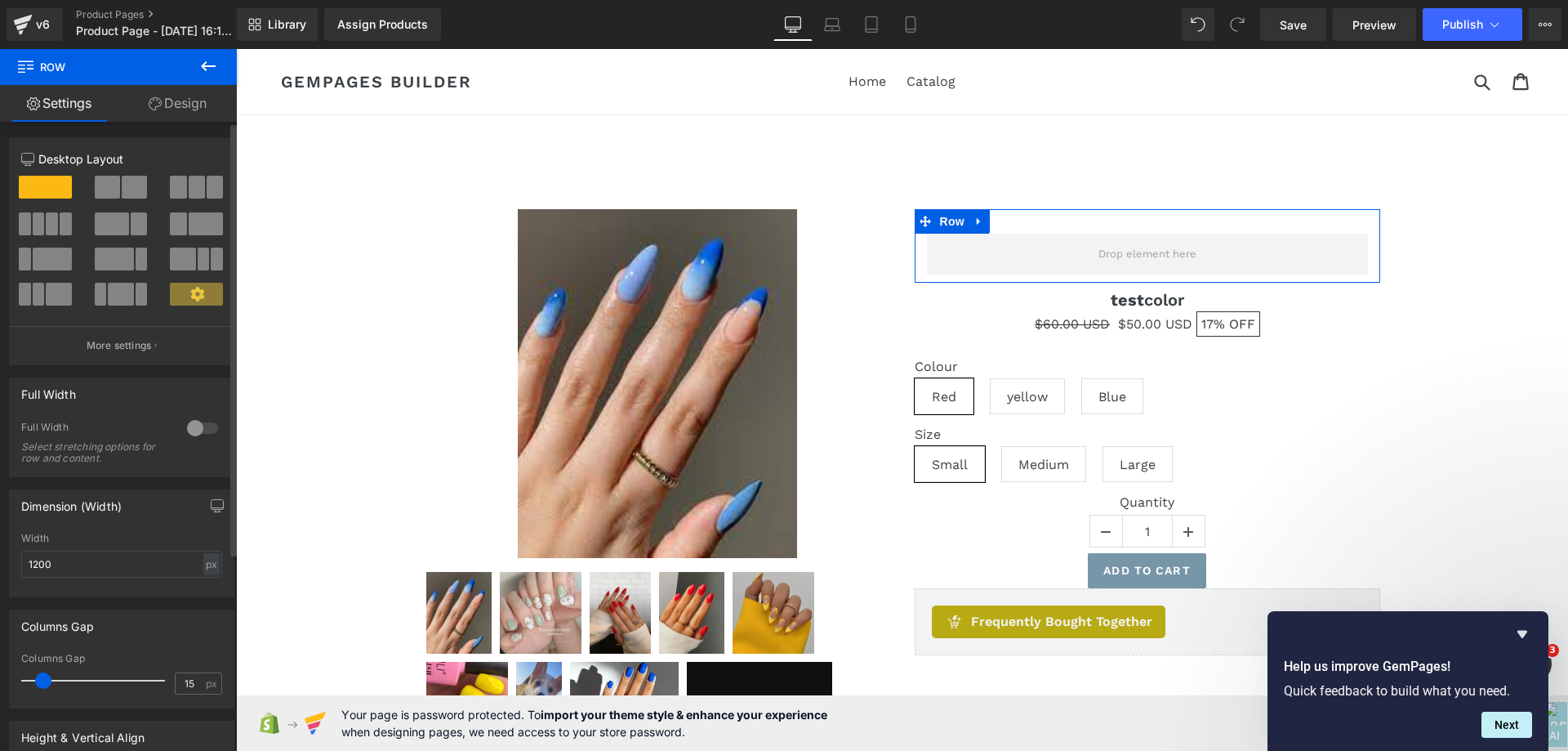
click at [110, 184] on span at bounding box center [107, 187] width 25 height 23
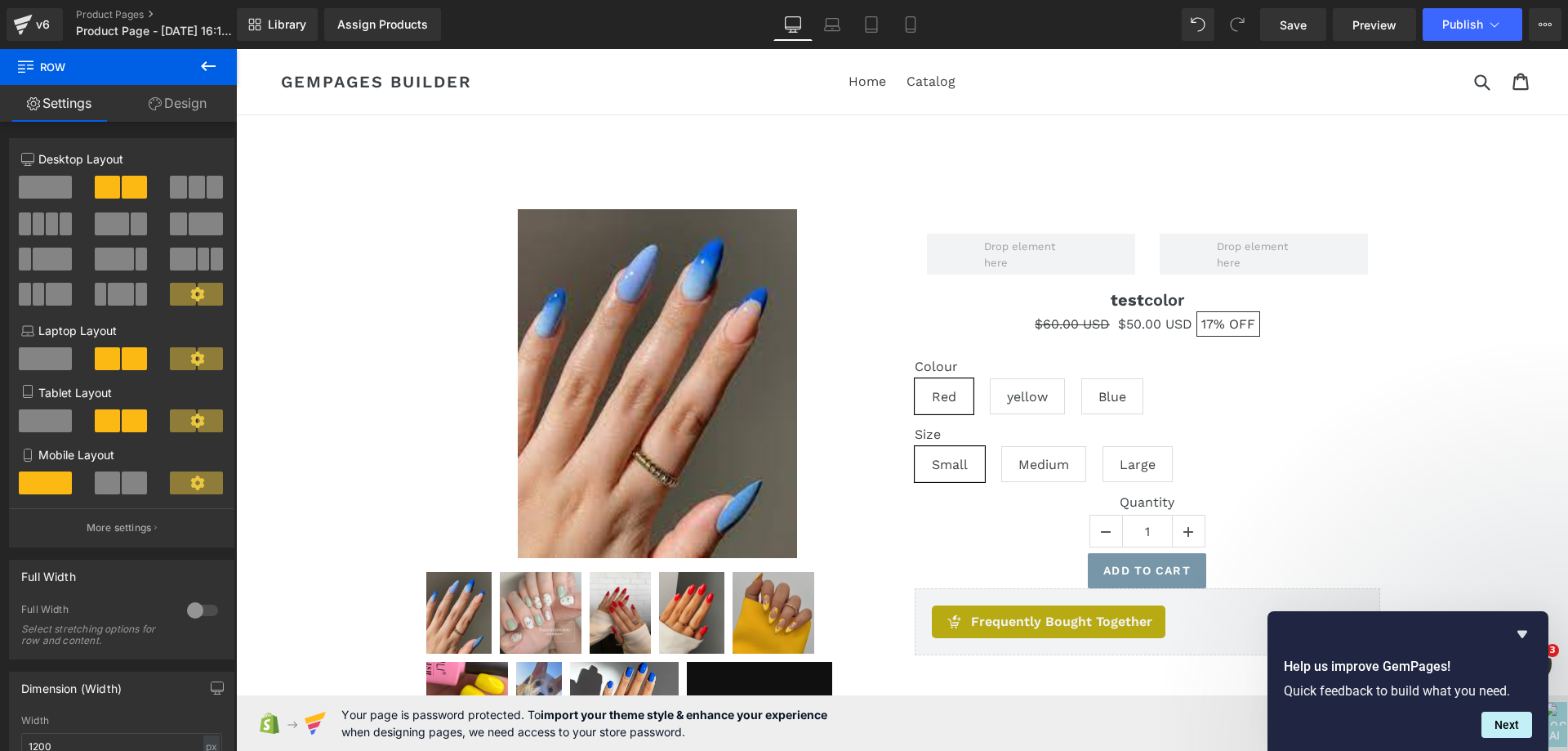
click at [204, 64] on icon at bounding box center [208, 66] width 20 height 20
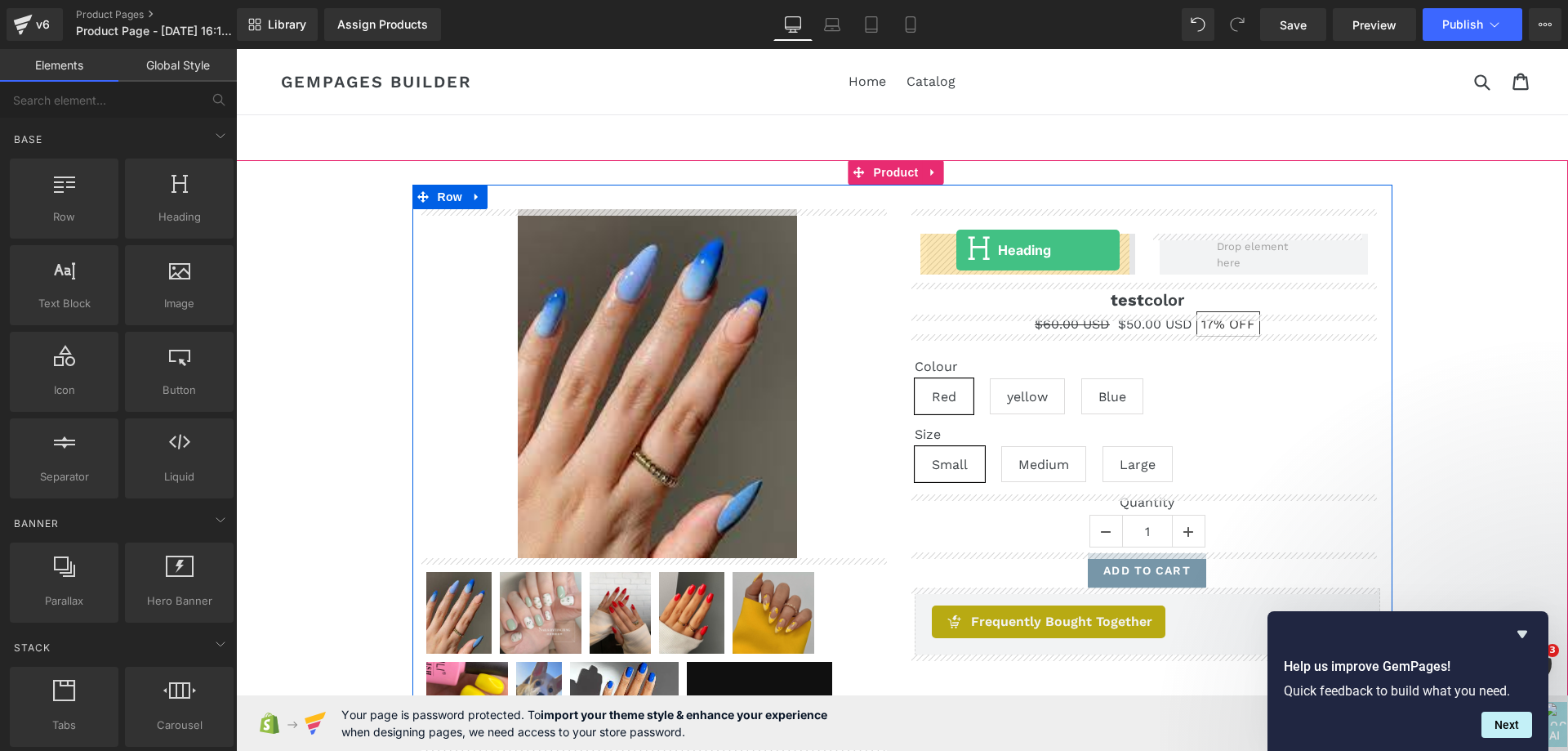
drag, startPoint x: 404, startPoint y: 251, endPoint x: 956, endPoint y: 250, distance: 552.0
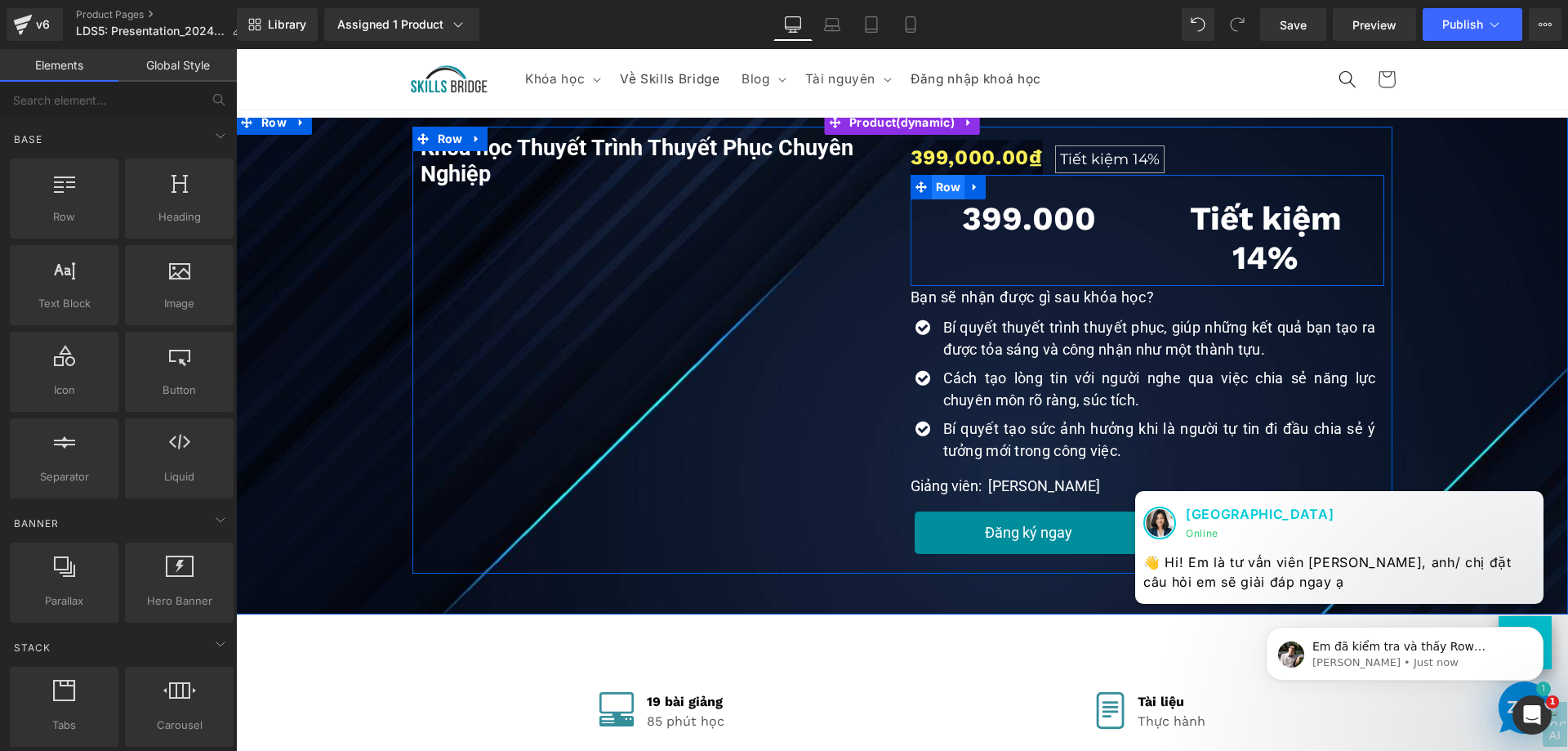
click at [938, 187] on span "Row" at bounding box center [948, 187] width 33 height 24
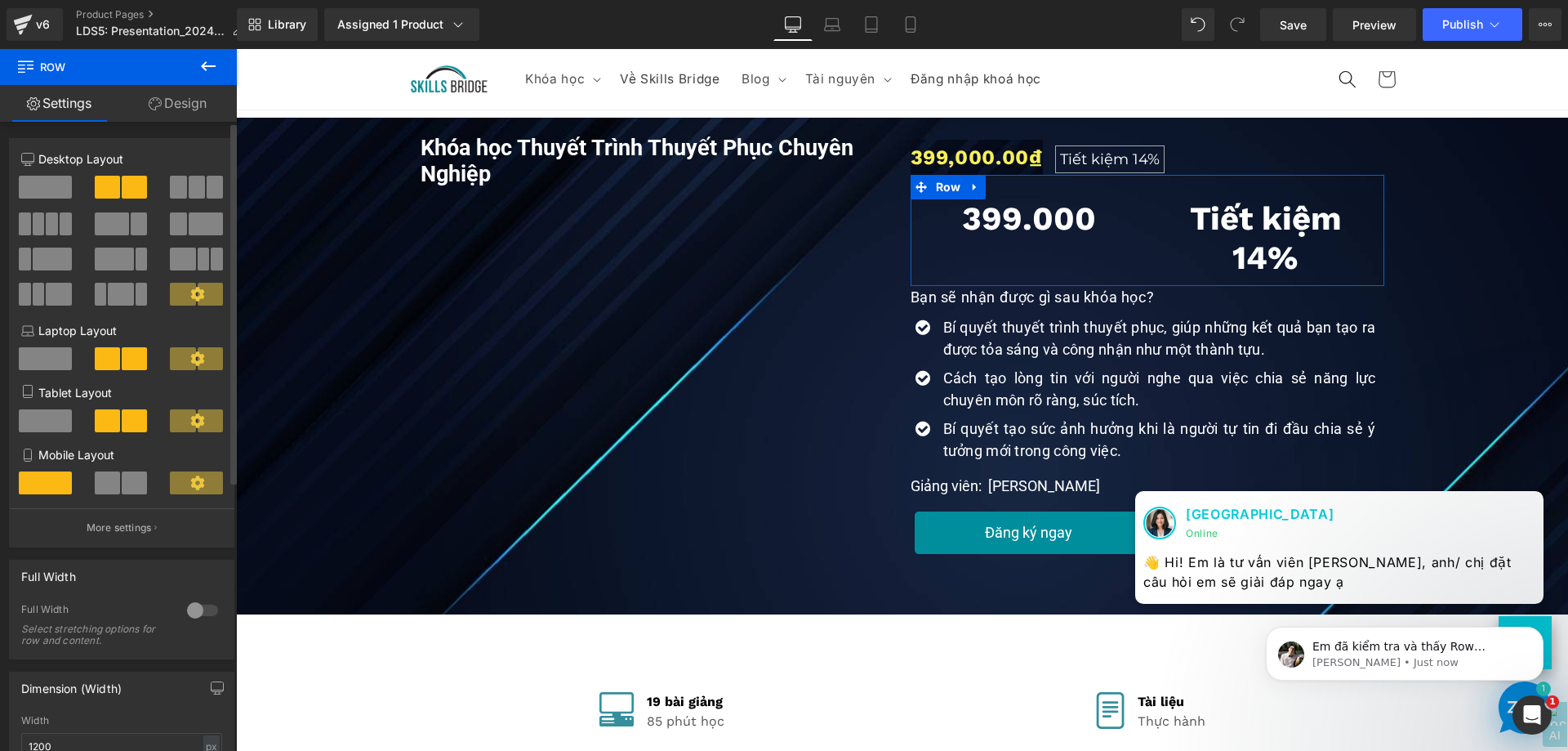
click at [23, 256] on span at bounding box center [25, 258] width 12 height 23
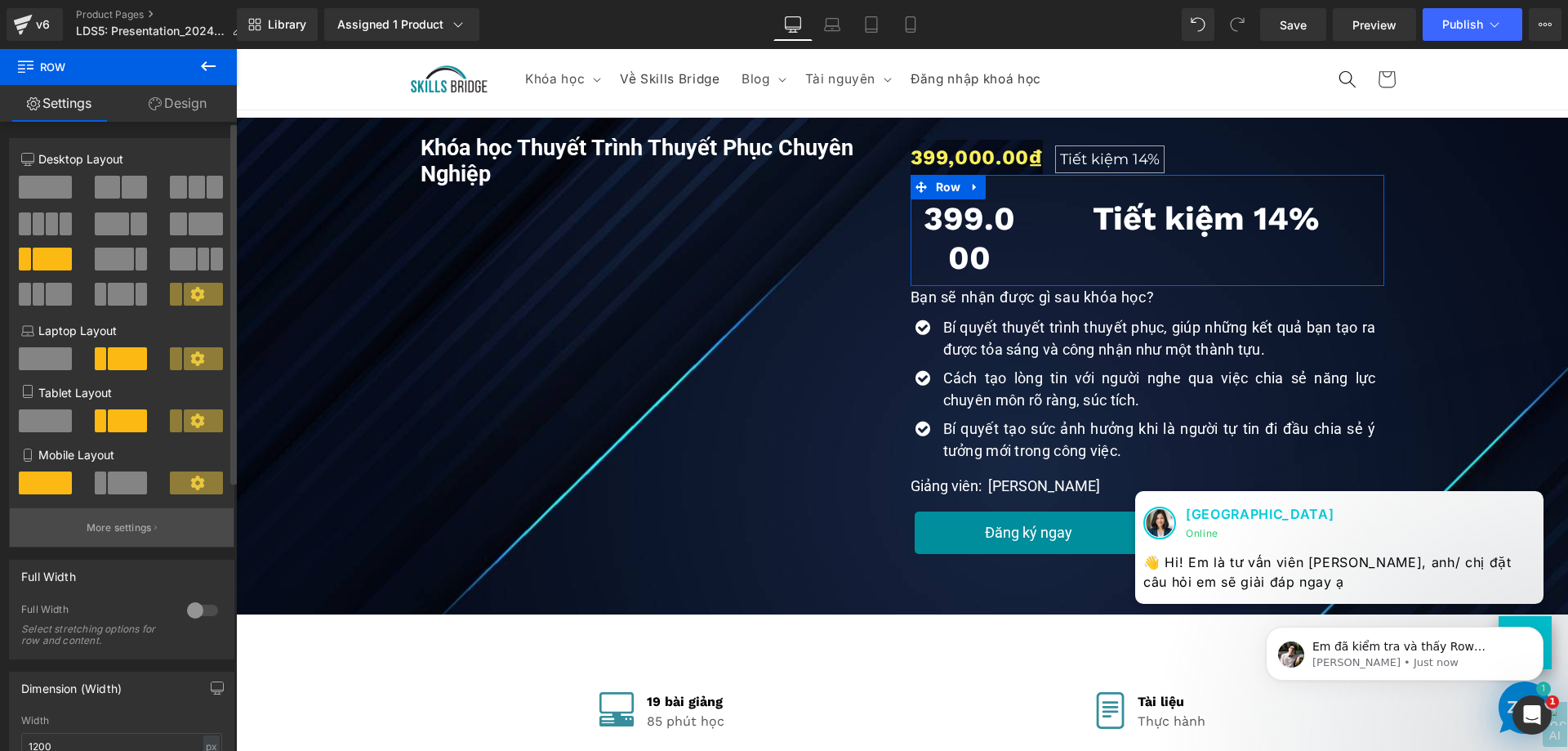
click at [130, 529] on p "More settings" at bounding box center [119, 527] width 65 height 15
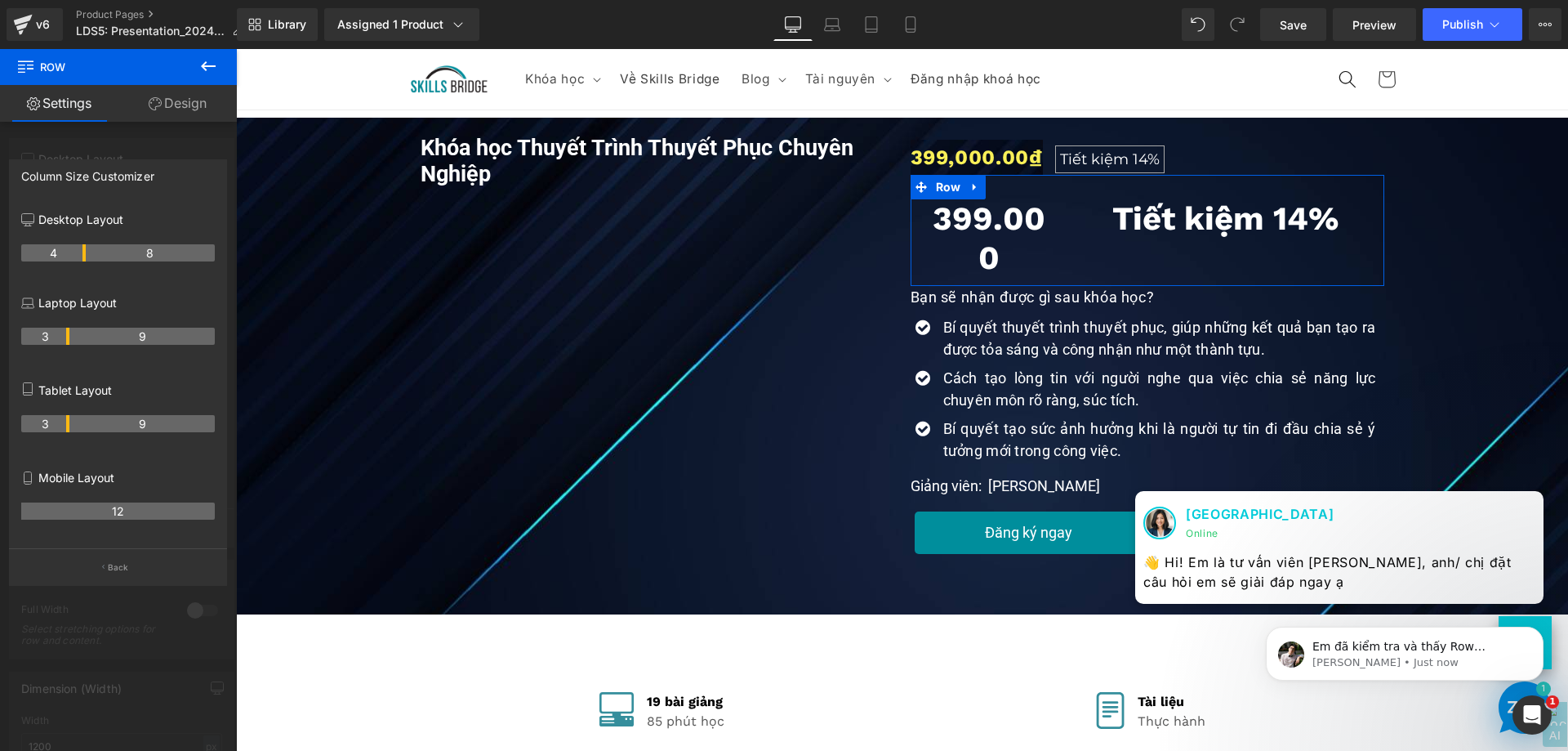
drag, startPoint x: 68, startPoint y: 251, endPoint x: 83, endPoint y: 253, distance: 15.1
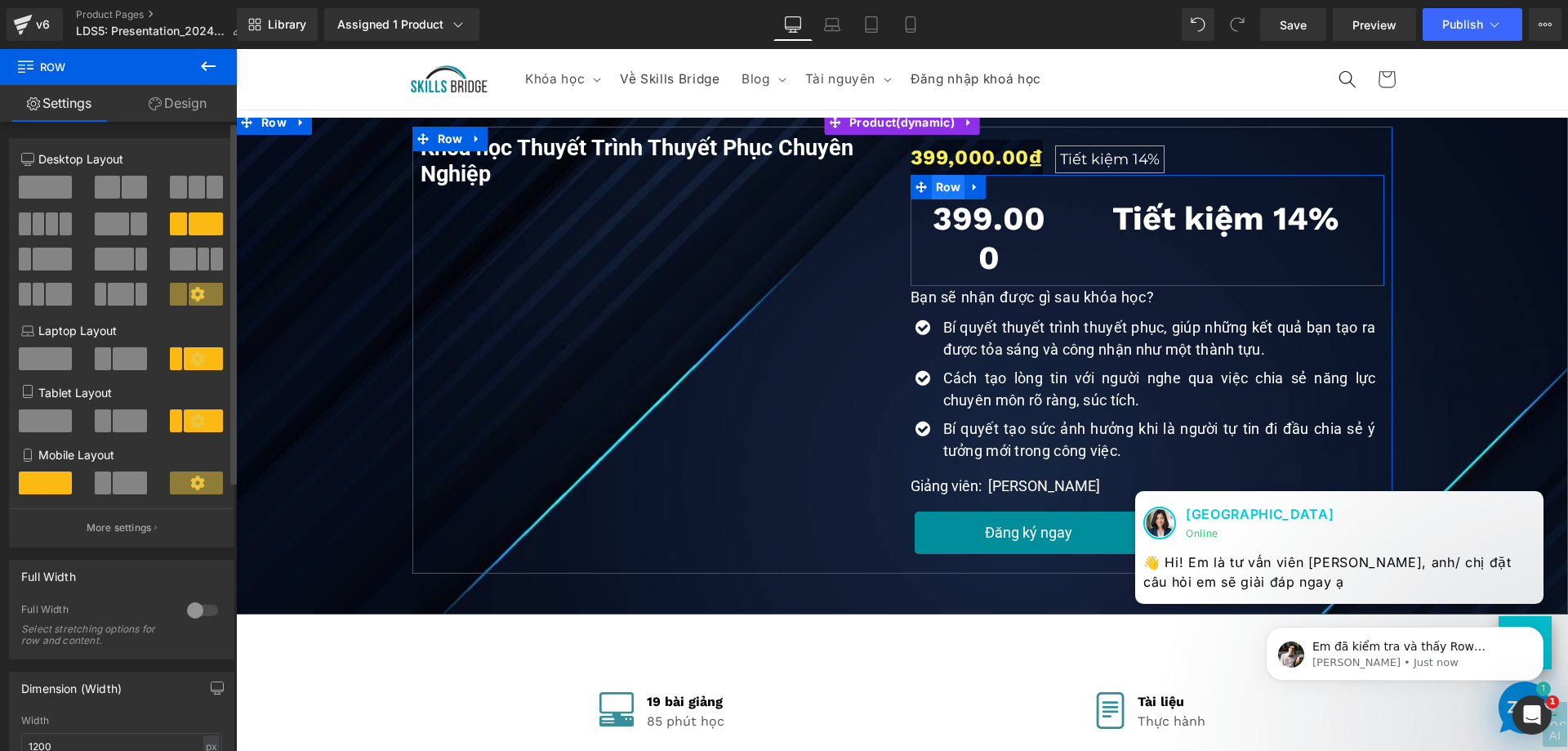
click at [931, 191] on span "Row" at bounding box center [948, 187] width 33 height 24
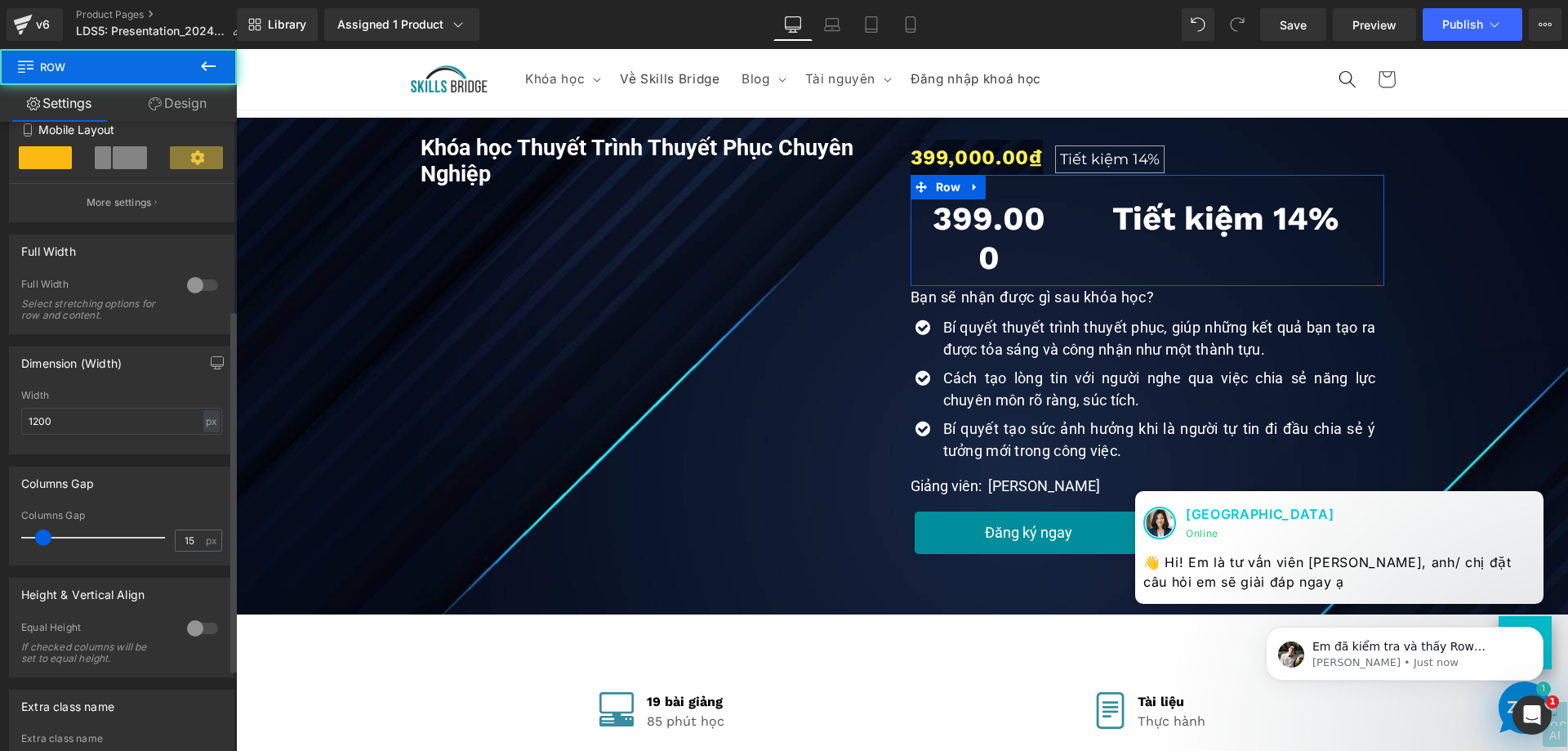
scroll to position [327, 0]
type input "0"
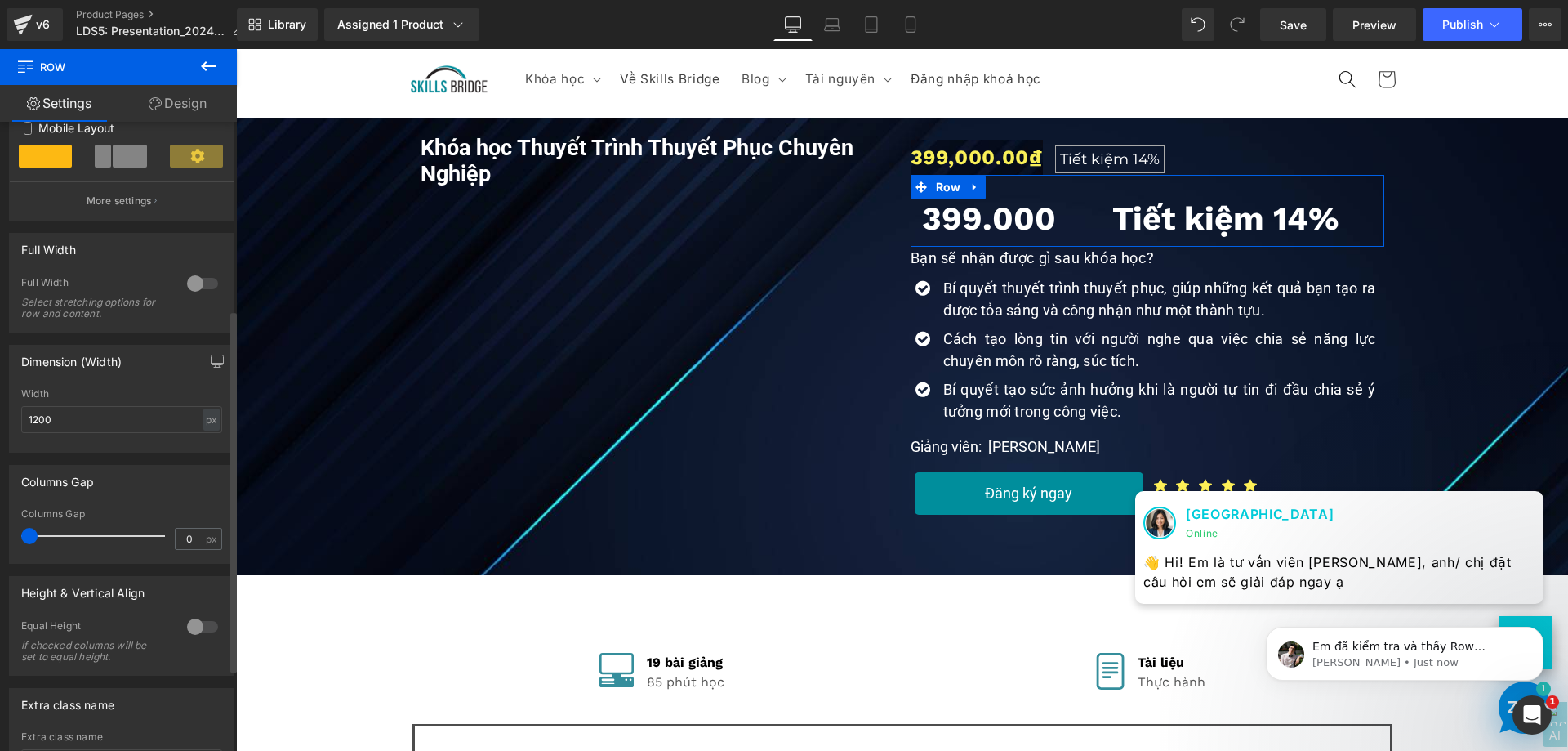
drag, startPoint x: 43, startPoint y: 537, endPoint x: 0, endPoint y: 532, distance: 43.3
click at [0, 532] on div "Columns Gap 0px Columns Gap 0 px" at bounding box center [122, 508] width 244 height 111
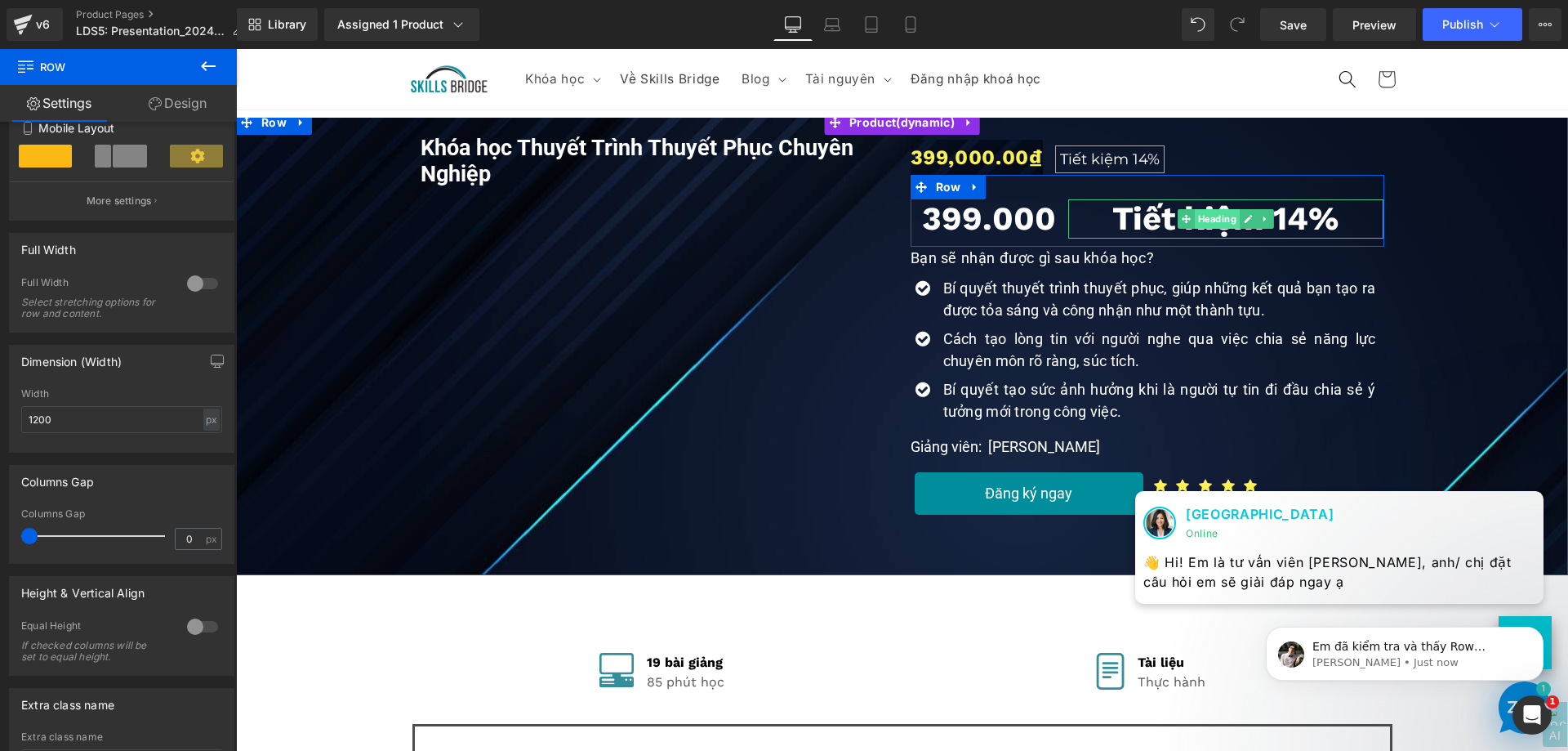
click at [1200, 222] on span "Heading" at bounding box center [1218, 218] width 45 height 20
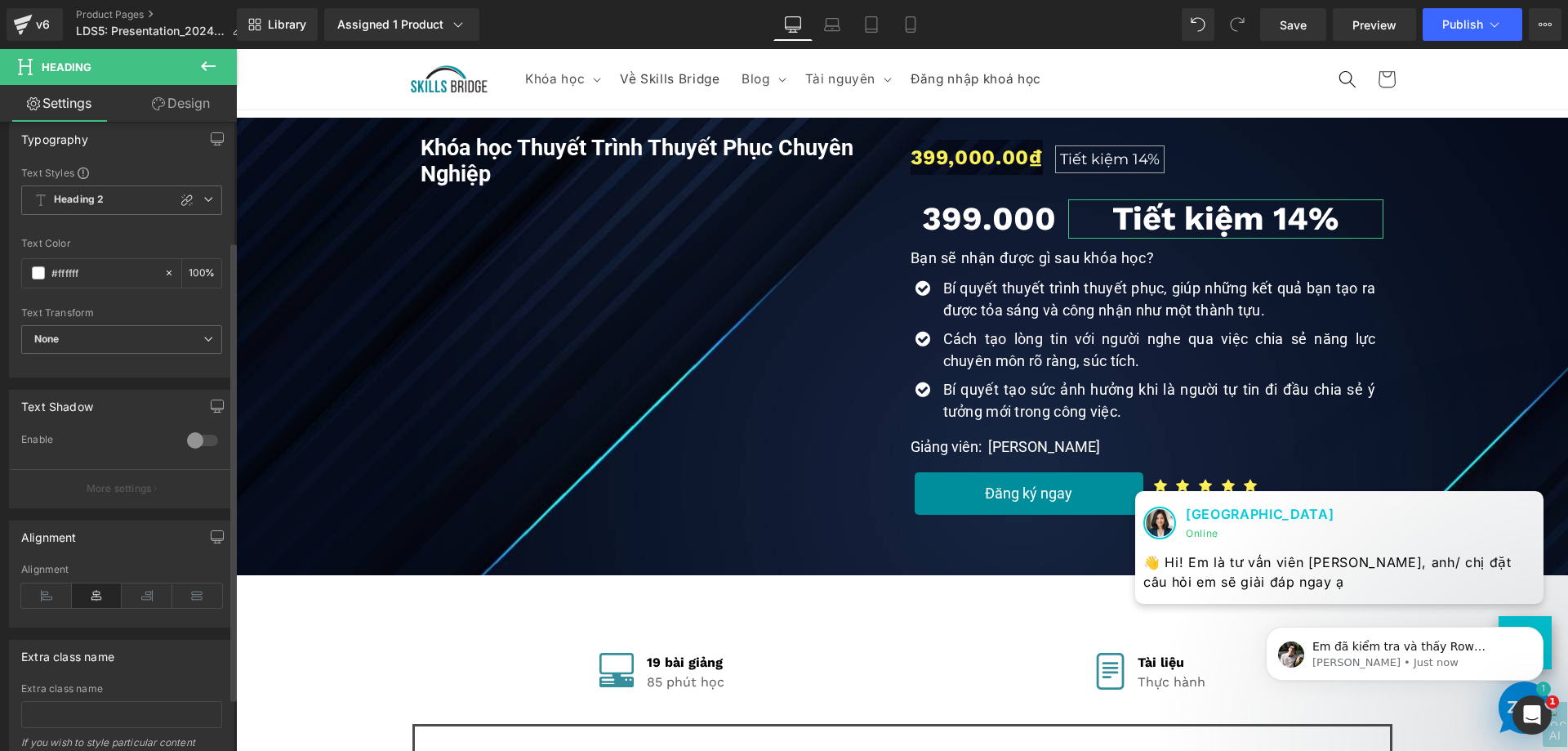
scroll to position [164, 0]
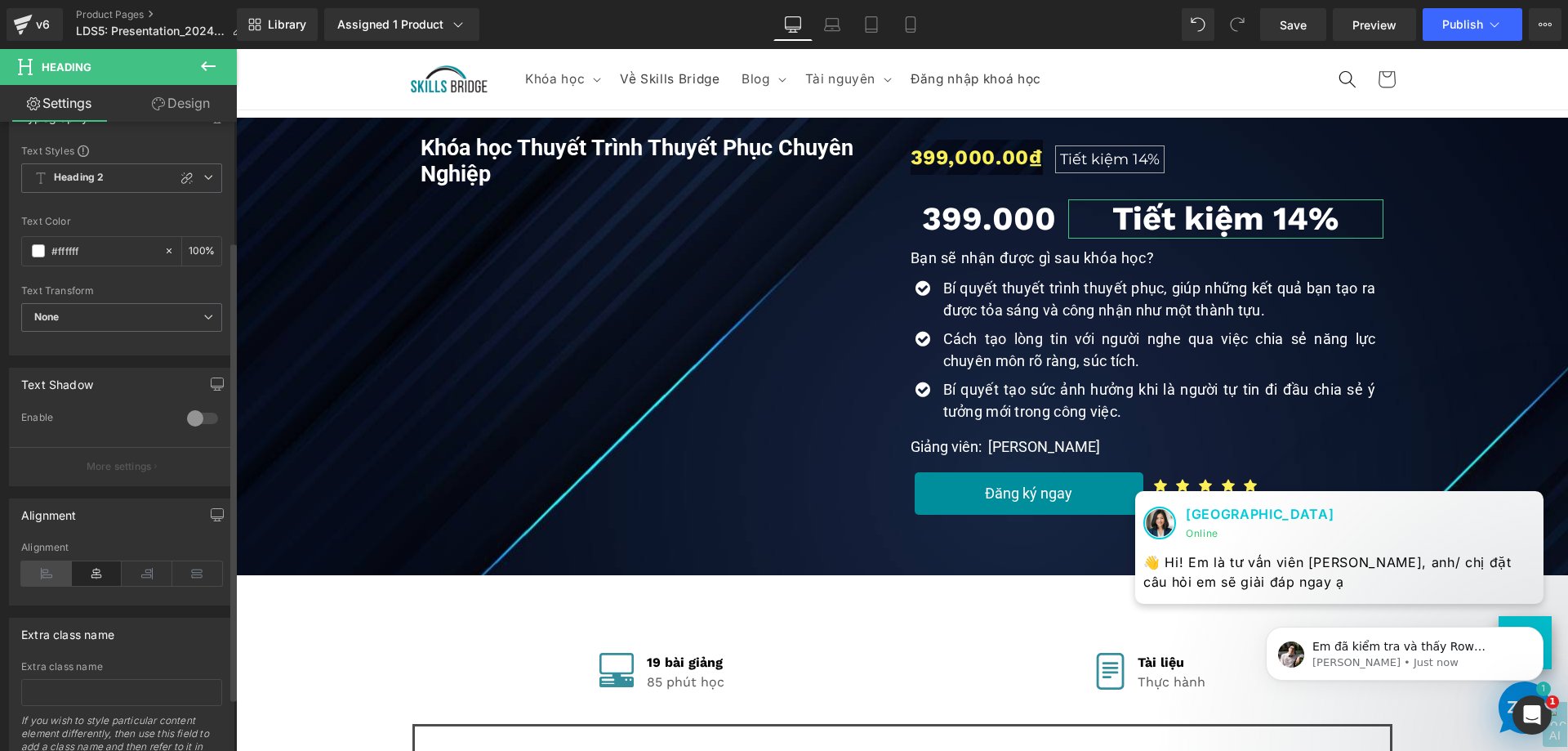
click at [47, 567] on icon at bounding box center [46, 573] width 50 height 24
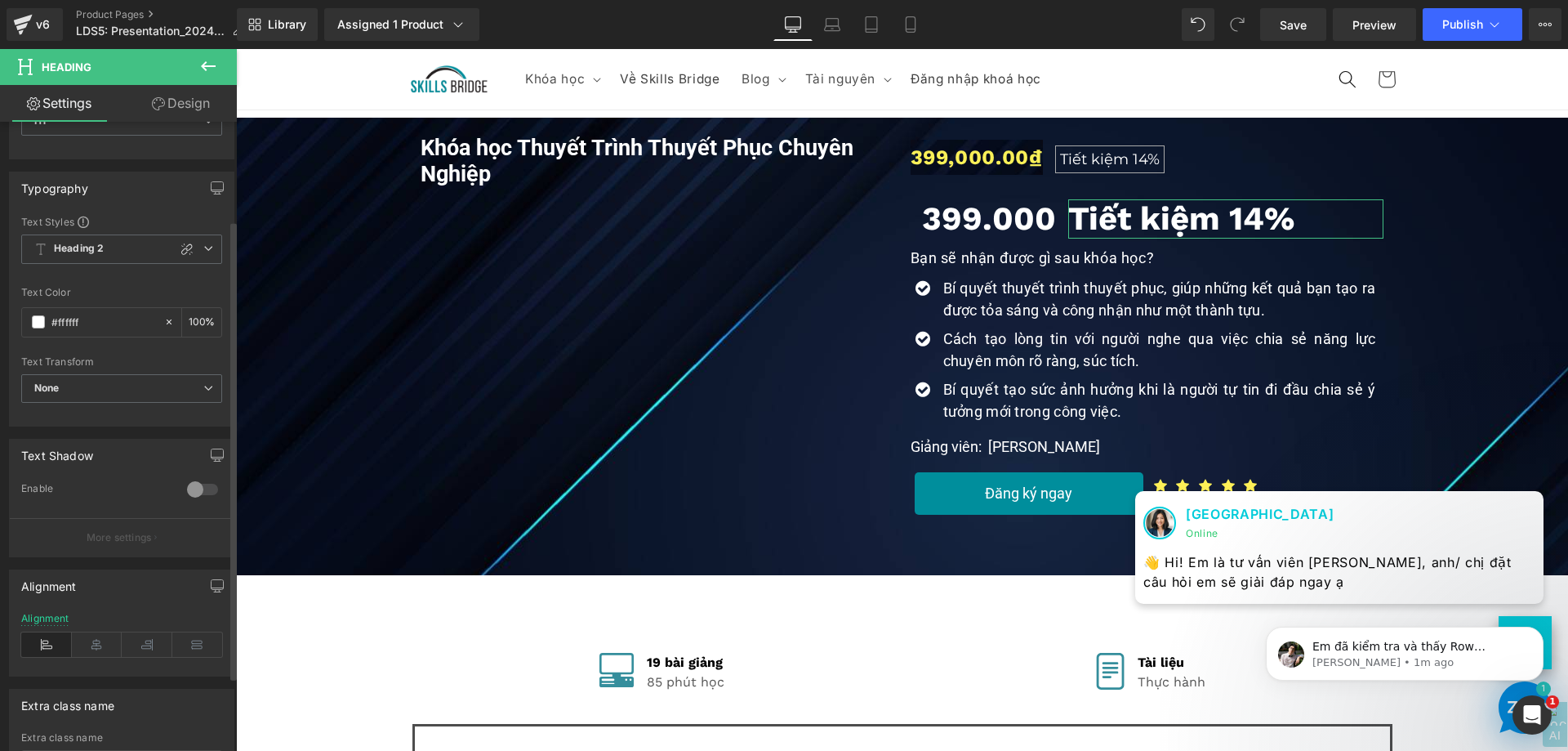
scroll to position [0, 0]
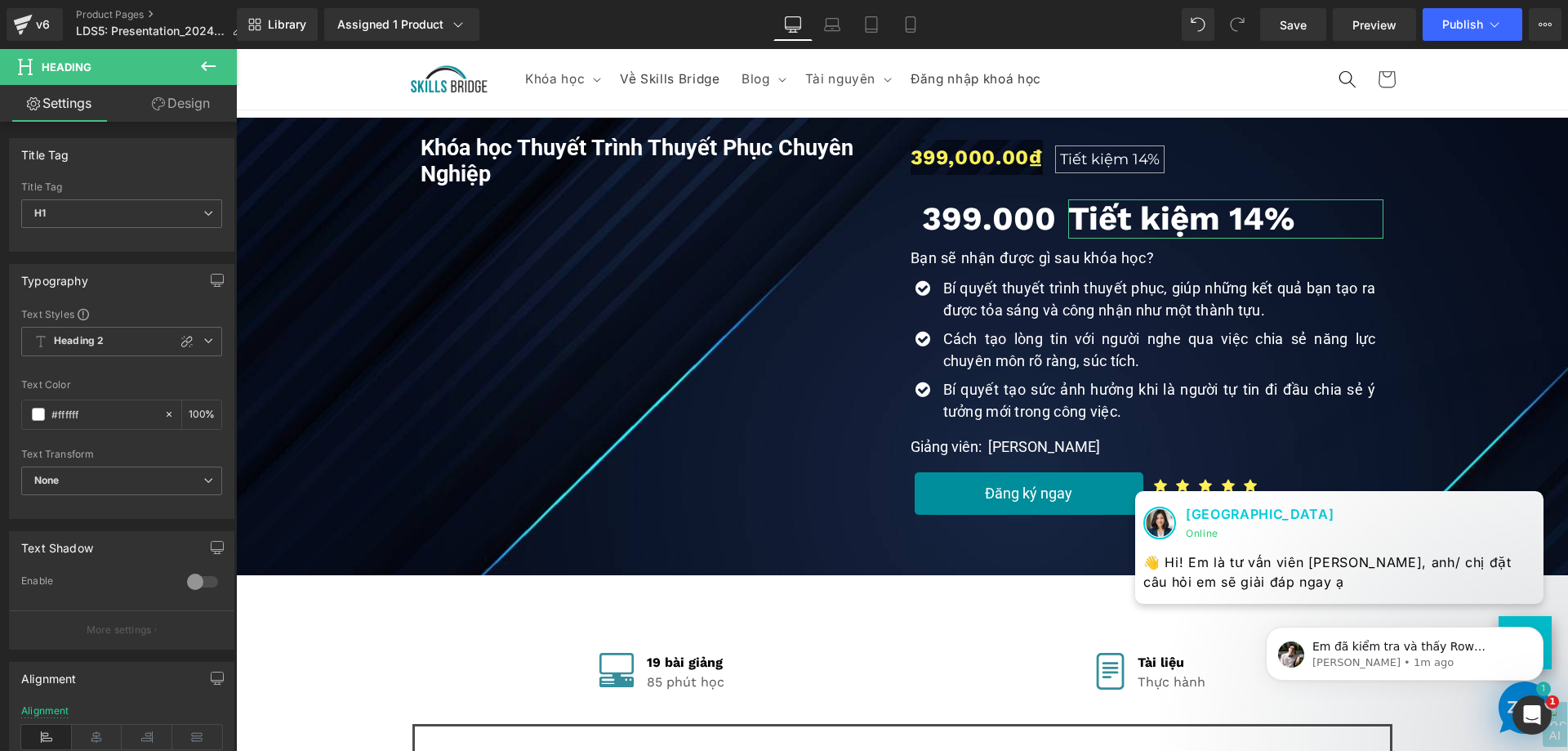
click at [180, 106] on link "Design" at bounding box center [181, 104] width 118 height 37
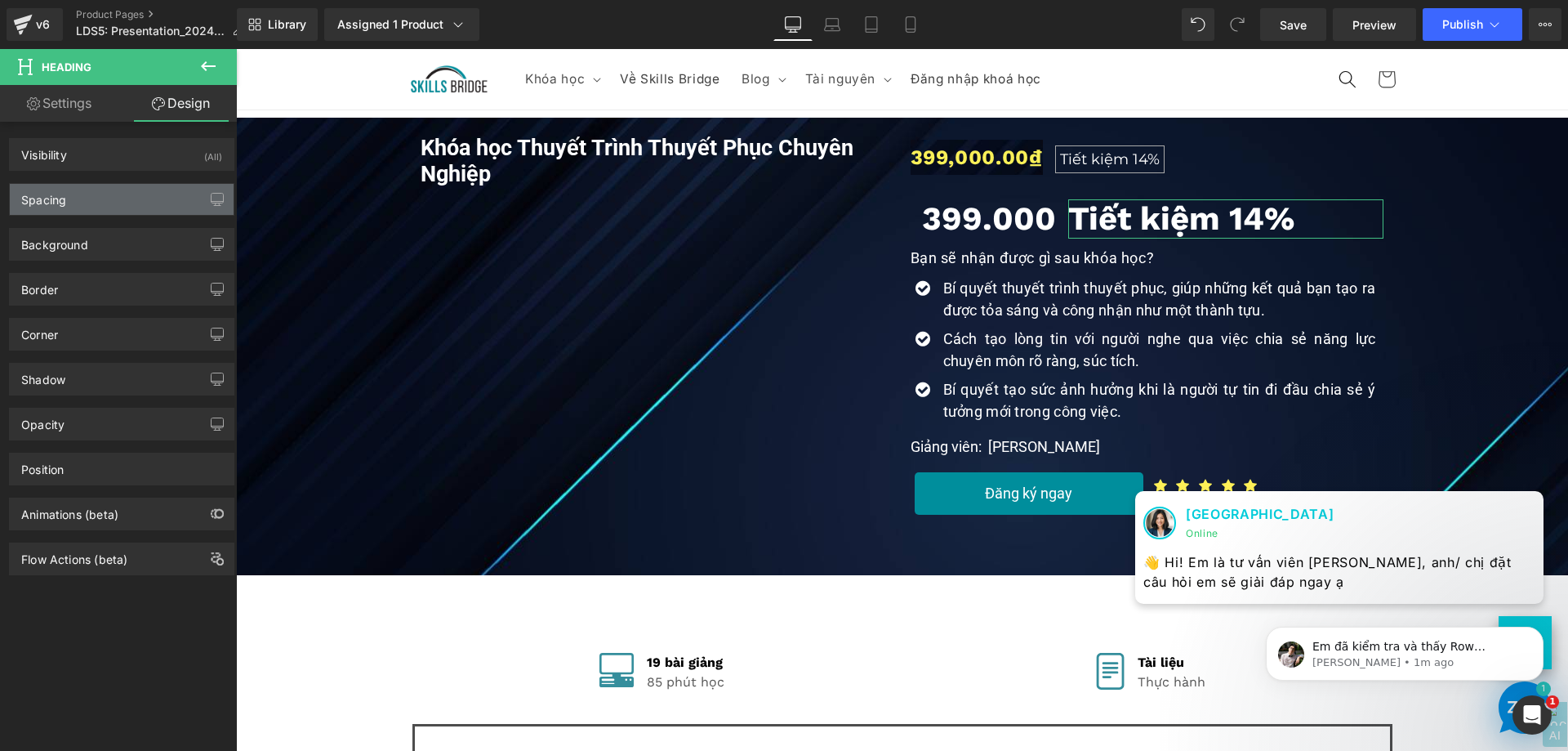
click at [114, 207] on div "Spacing" at bounding box center [121, 199] width 224 height 31
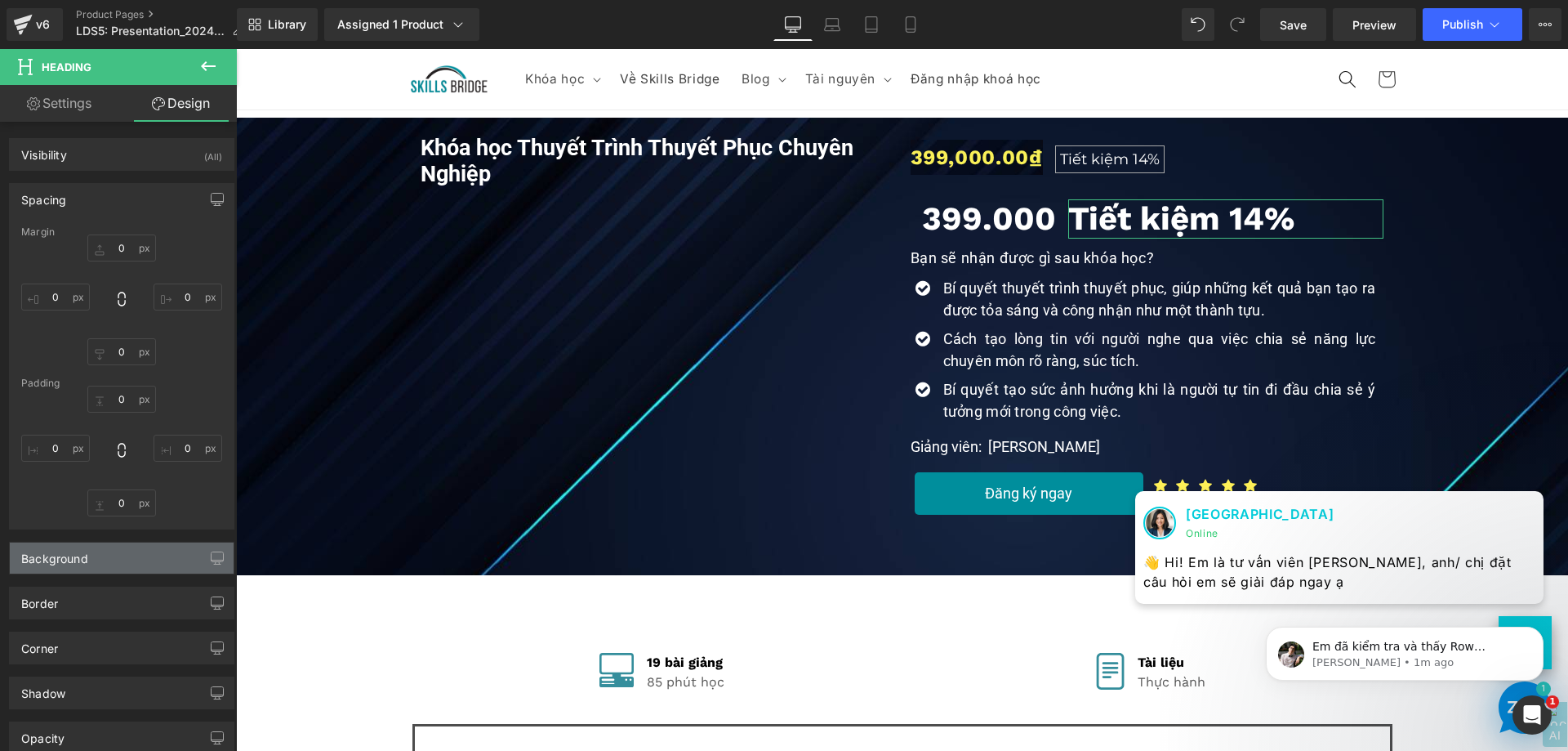
click at [88, 566] on div "Background" at bounding box center [121, 558] width 224 height 31
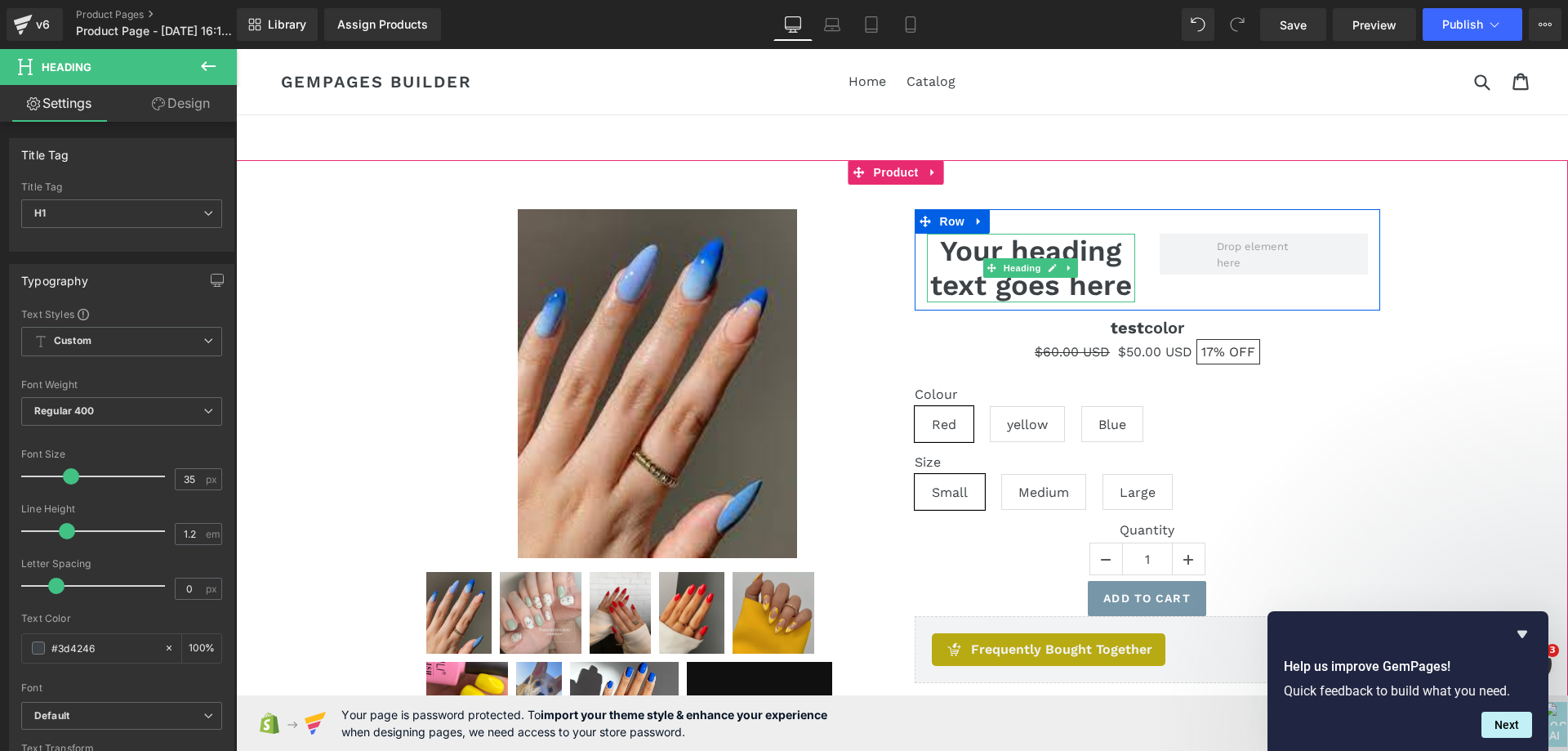
scroll to position [245, 0]
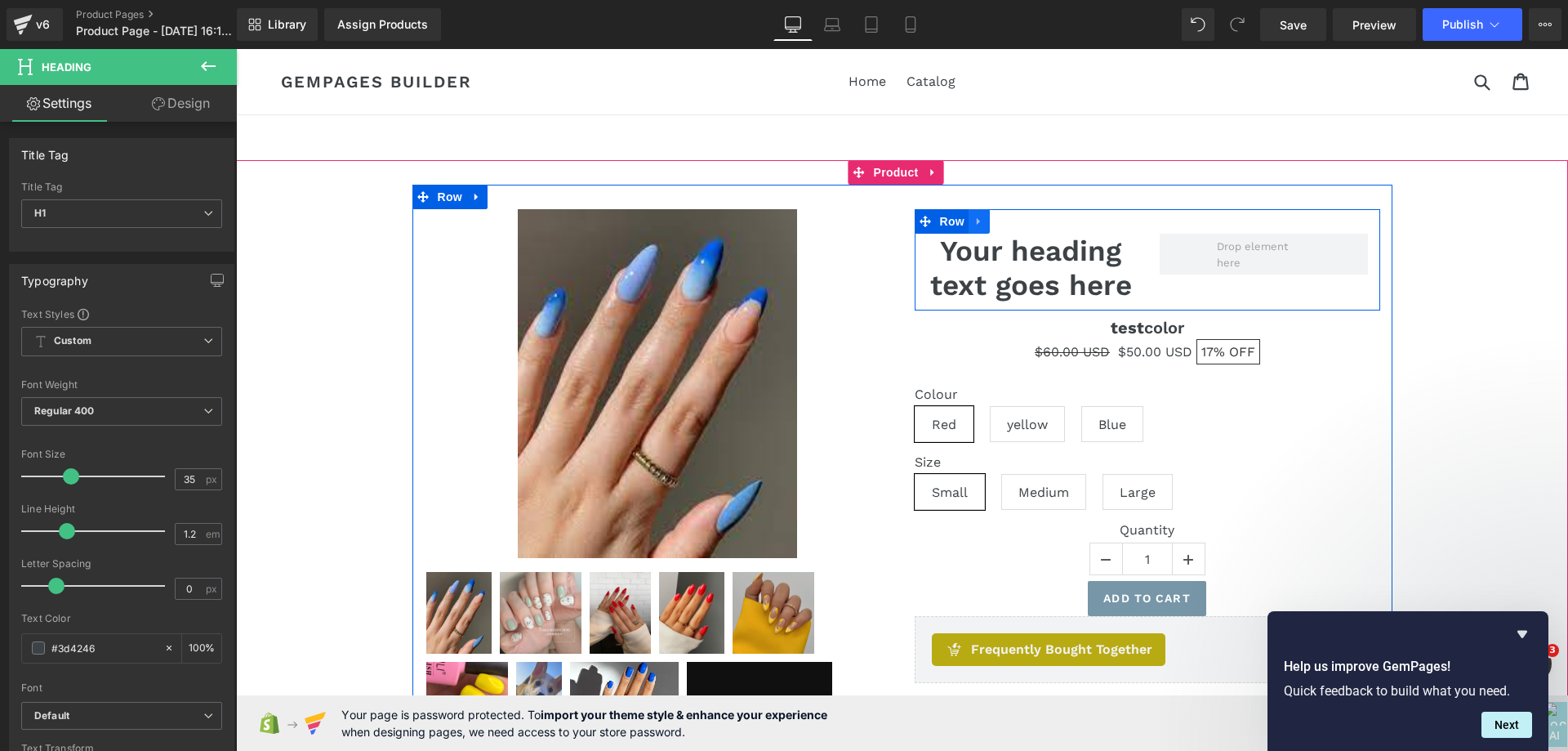
click at [973, 223] on icon at bounding box center [978, 222] width 11 height 12
click at [977, 223] on icon at bounding box center [978, 222] width 11 height 12
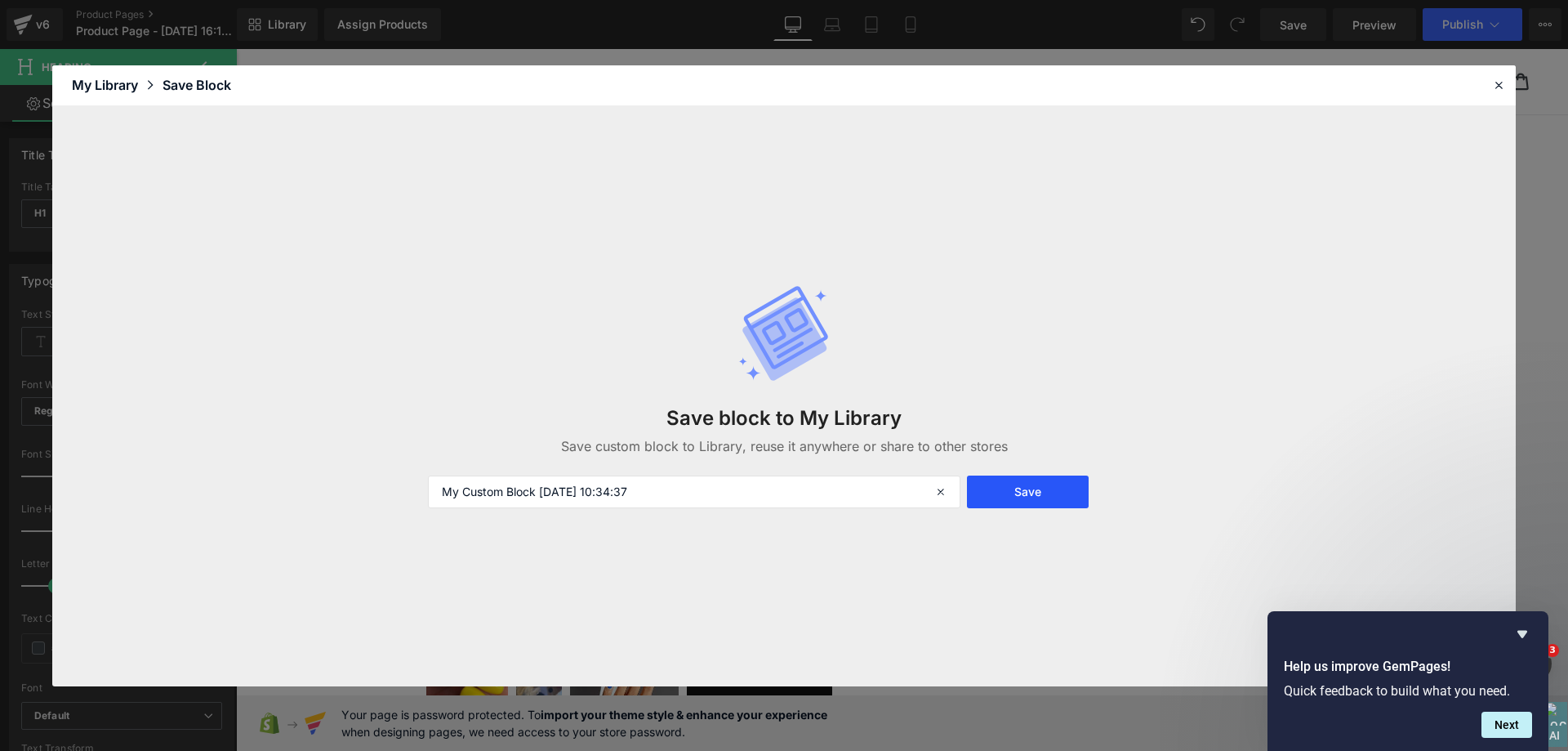
click at [1020, 487] on button "Save" at bounding box center [1028, 492] width 122 height 33
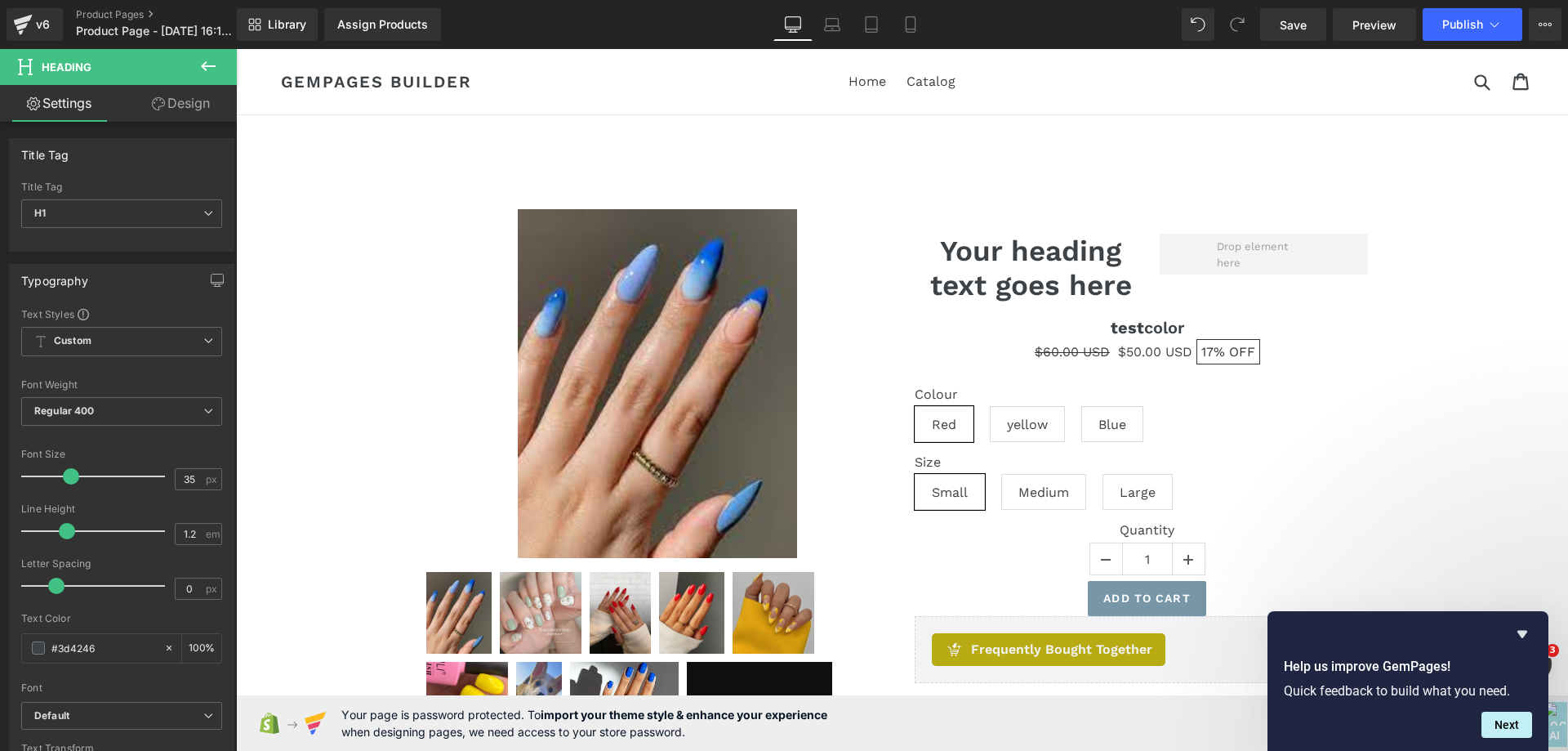
scroll to position [245, 0]
